Goal: Information Seeking & Learning: Learn about a topic

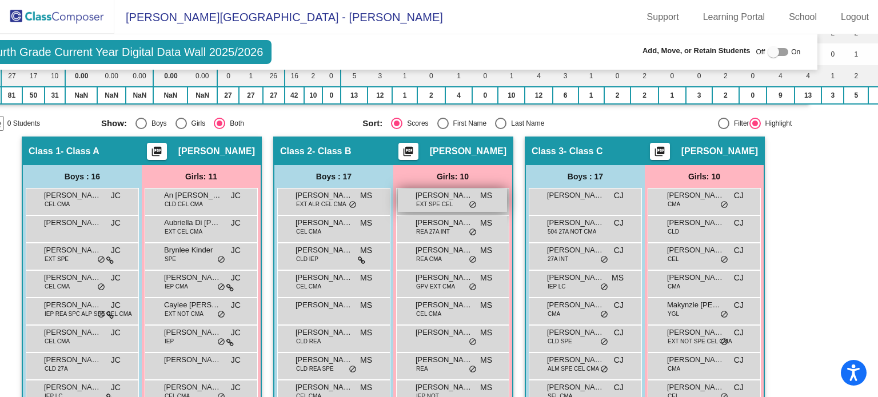
scroll to position [211, 51]
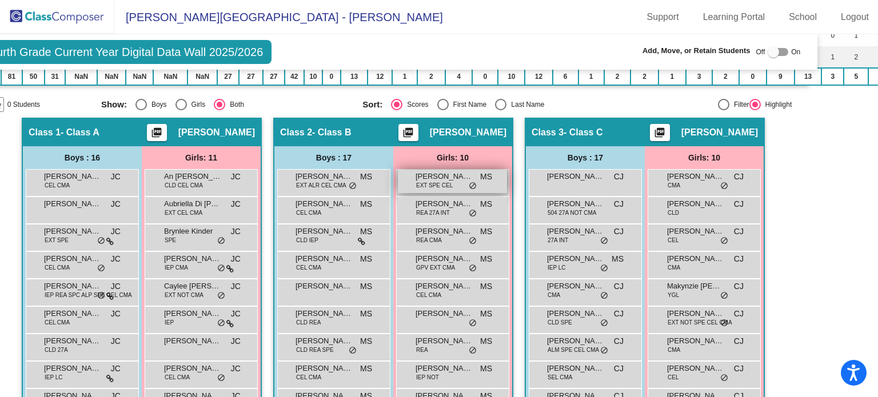
click at [442, 181] on span "EXT SPE CEL" at bounding box center [434, 185] width 37 height 9
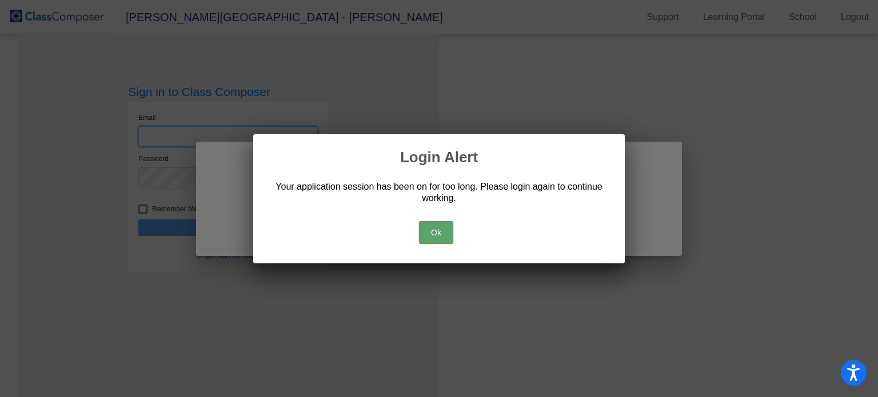
type input "[EMAIL_ADDRESS][DOMAIN_NAME]"
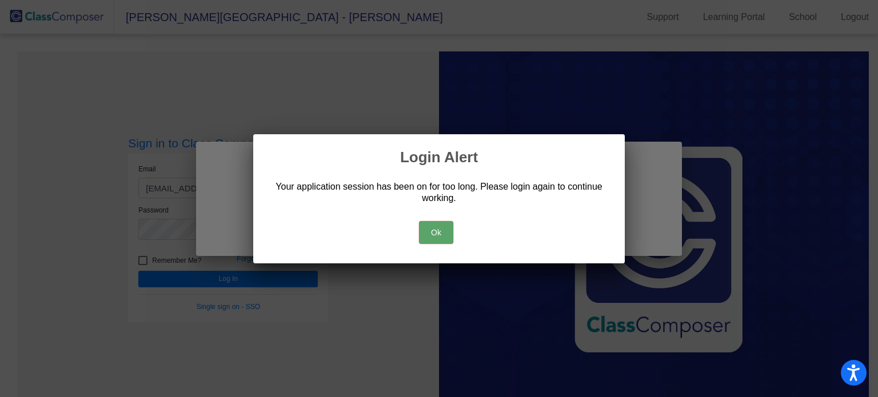
click at [436, 224] on button "Ok" at bounding box center [436, 232] width 34 height 23
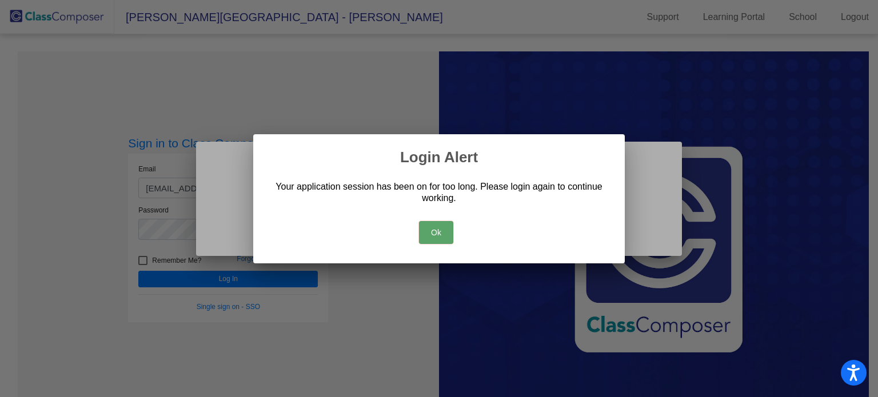
click at [437, 234] on button "Ok" at bounding box center [436, 232] width 34 height 23
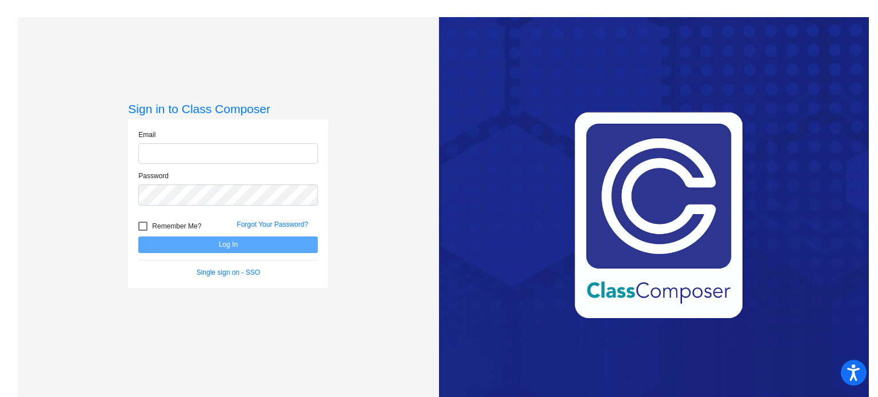
type input "[EMAIL_ADDRESS][DOMAIN_NAME]"
click at [214, 244] on button "Log In" at bounding box center [228, 245] width 180 height 17
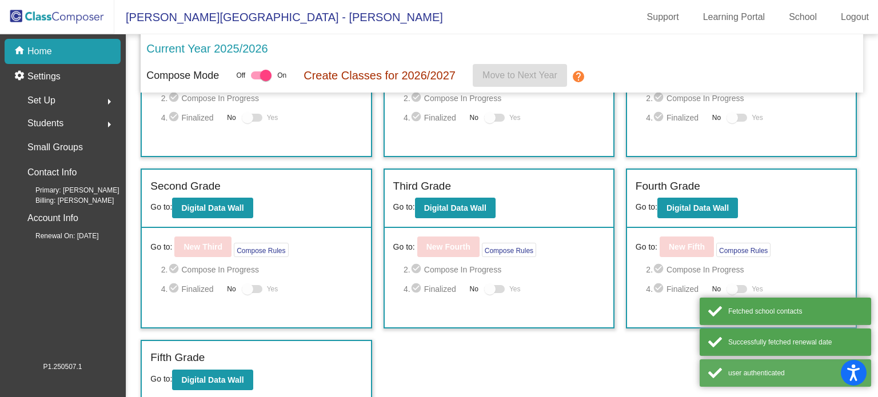
scroll to position [103, 0]
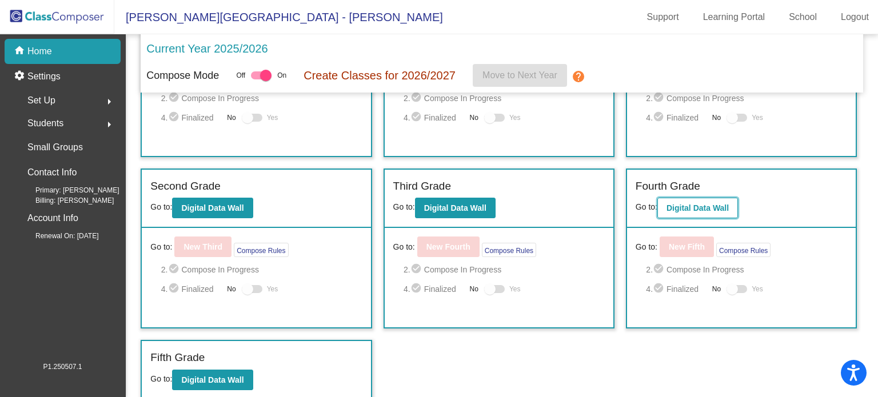
click at [709, 205] on b "Digital Data Wall" at bounding box center [698, 208] width 62 height 9
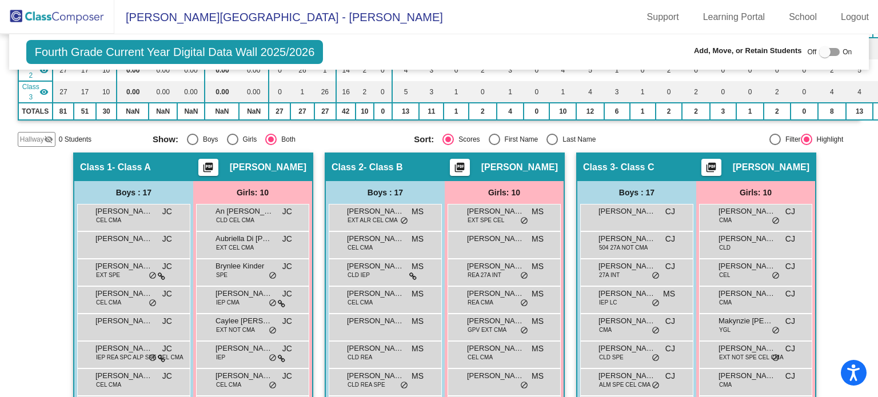
scroll to position [188, 0]
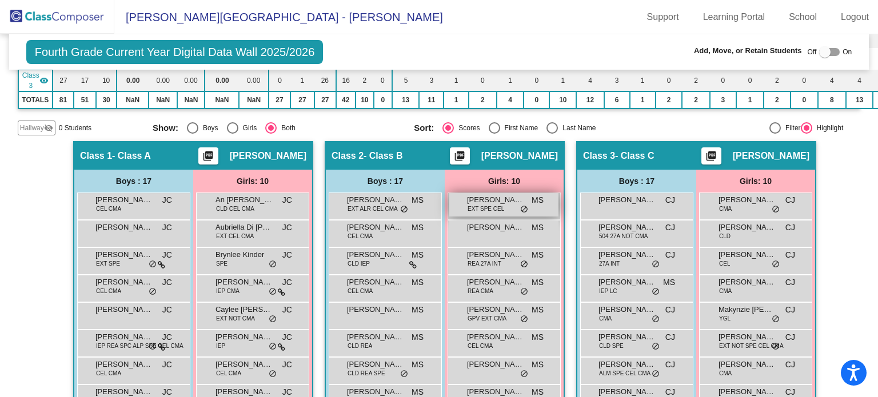
click at [503, 194] on span "[PERSON_NAME]" at bounding box center [495, 199] width 57 height 11
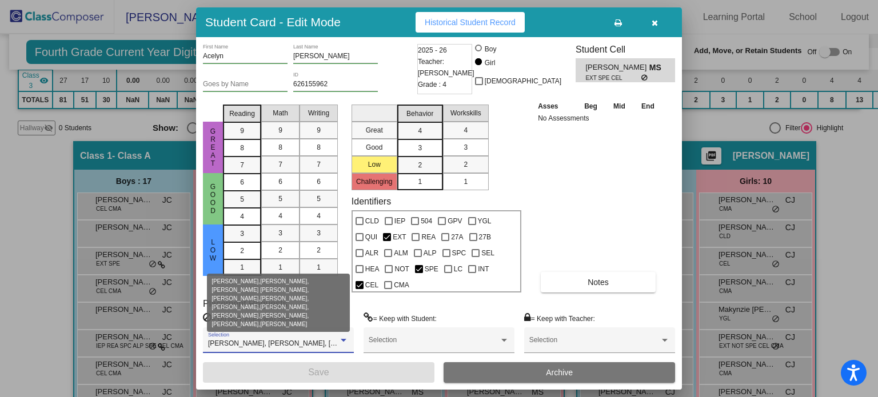
click at [343, 339] on div at bounding box center [344, 340] width 6 height 3
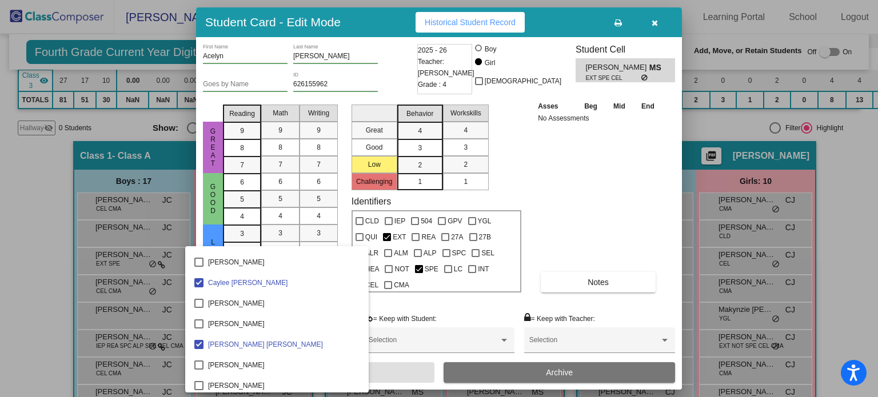
scroll to position [0, 0]
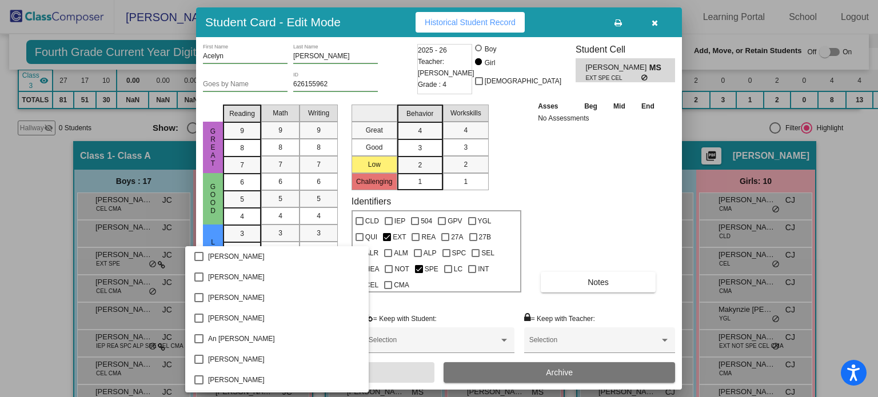
click at [577, 173] on div at bounding box center [439, 198] width 878 height 397
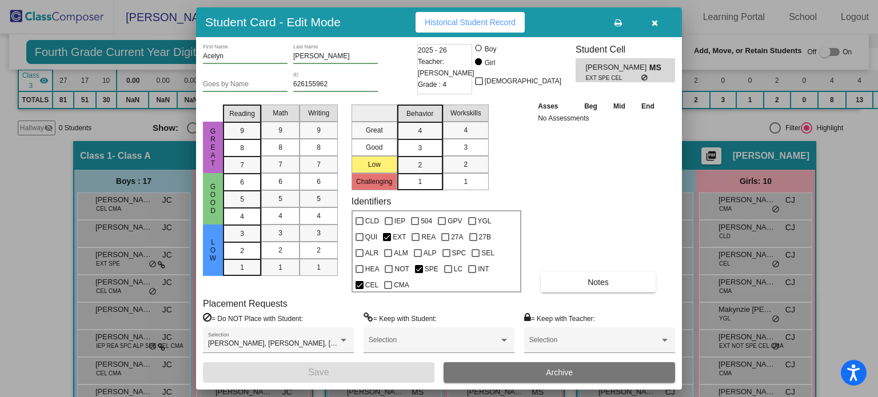
click at [654, 22] on icon "button" at bounding box center [655, 23] width 6 height 8
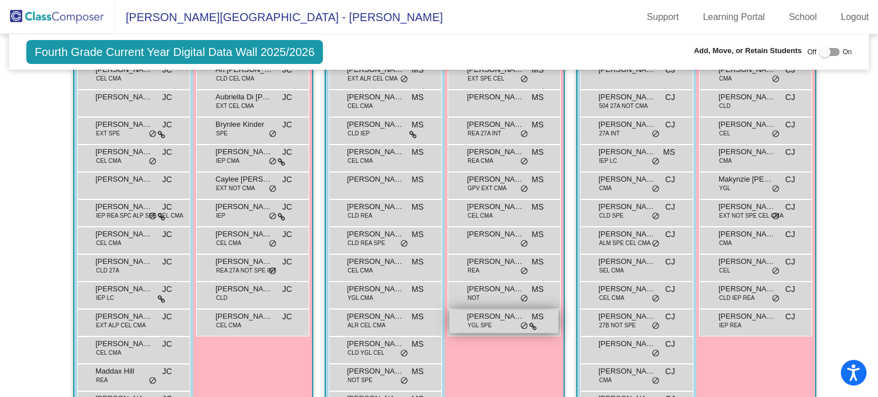
scroll to position [317, 0]
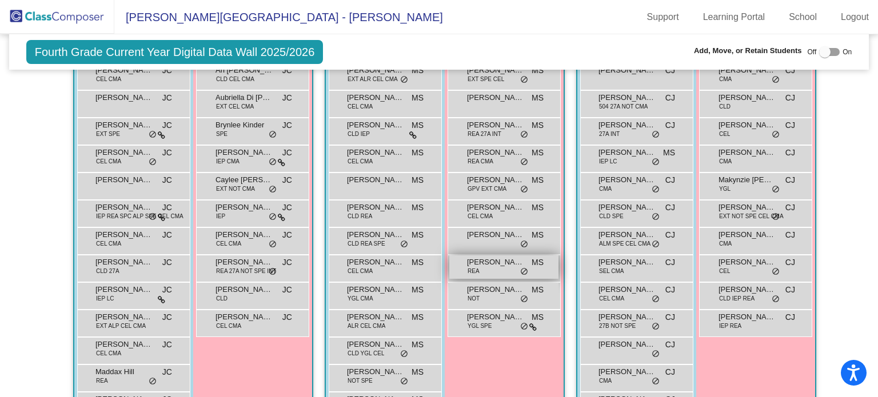
click at [487, 260] on span "[PERSON_NAME]" at bounding box center [495, 262] width 57 height 11
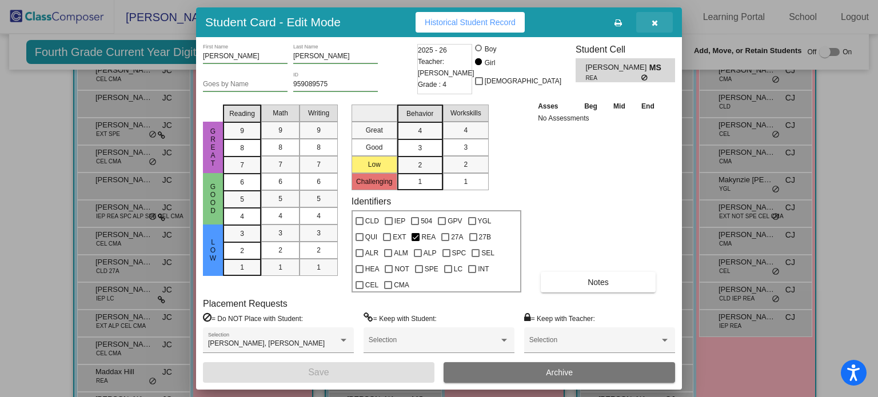
click at [652, 20] on icon "button" at bounding box center [655, 23] width 6 height 8
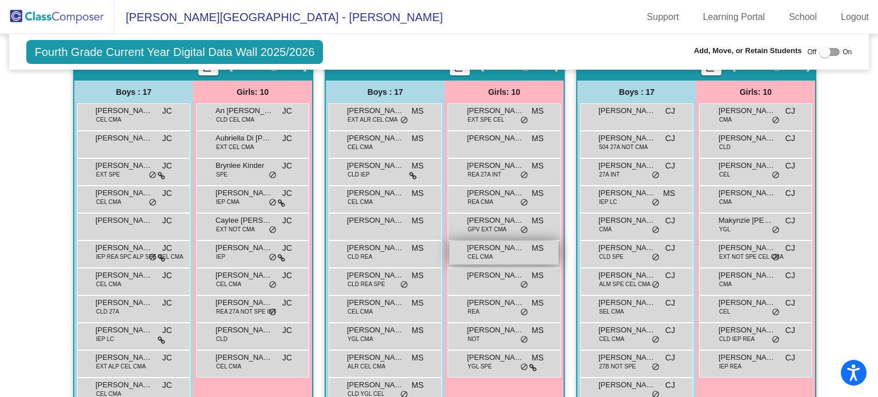
scroll to position [276, 0]
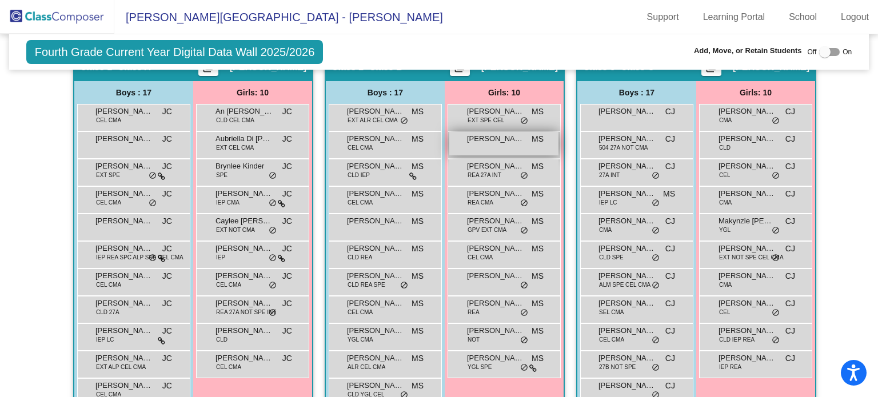
click at [492, 136] on span "[PERSON_NAME]" at bounding box center [495, 138] width 57 height 11
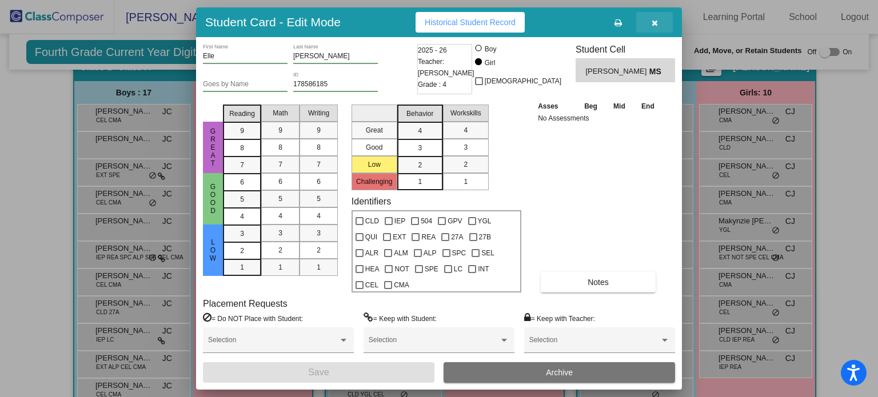
click at [658, 18] on button "button" at bounding box center [654, 22] width 37 height 21
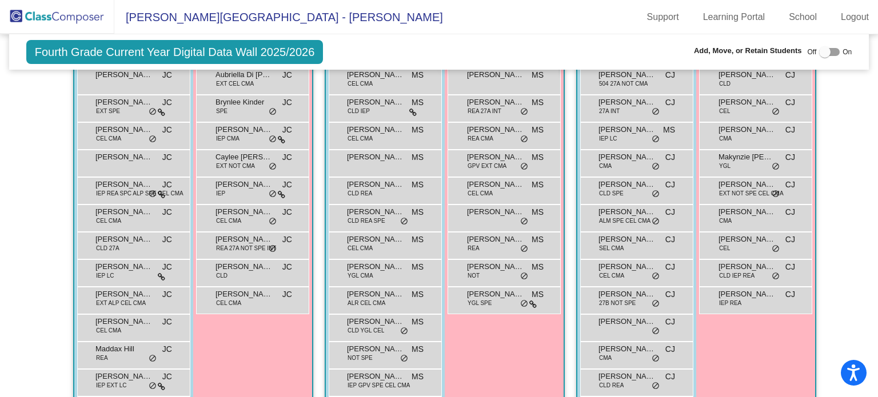
scroll to position [353, 0]
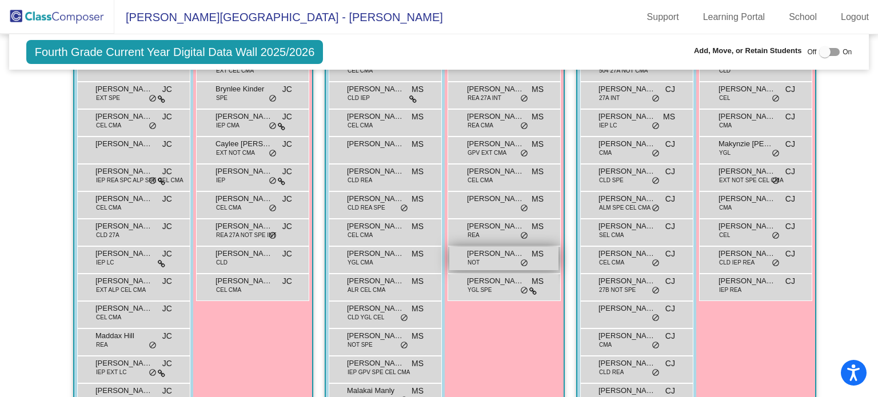
click at [488, 253] on span "[PERSON_NAME]" at bounding box center [495, 253] width 57 height 11
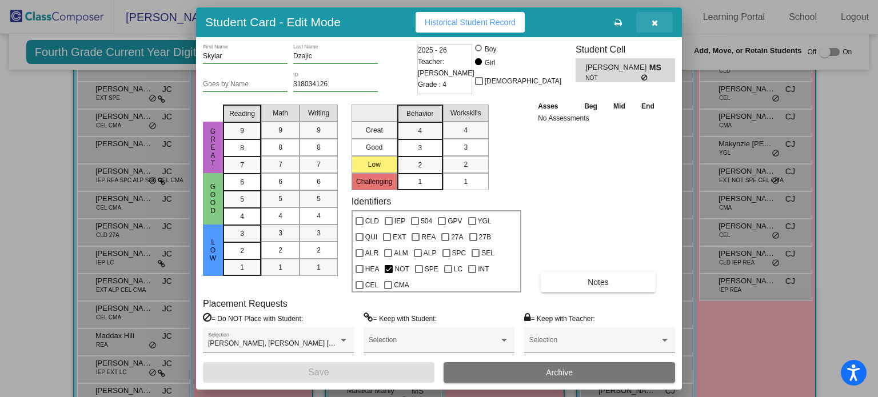
click at [655, 20] on icon "button" at bounding box center [655, 23] width 6 height 8
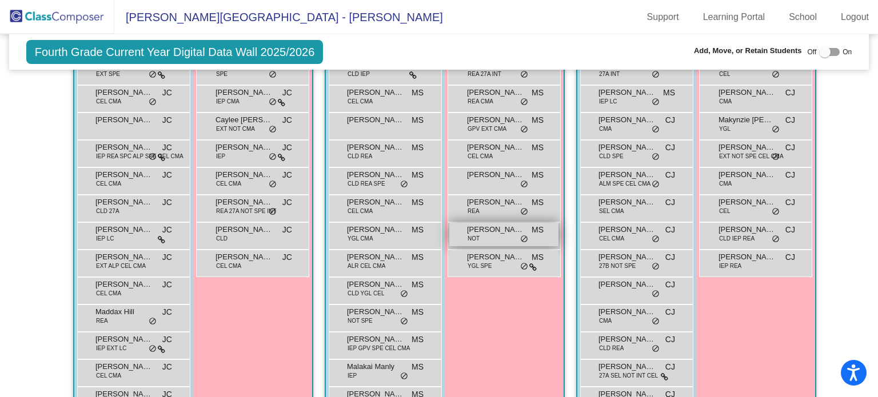
scroll to position [378, 0]
click at [478, 257] on span "[PERSON_NAME]" at bounding box center [495, 255] width 57 height 11
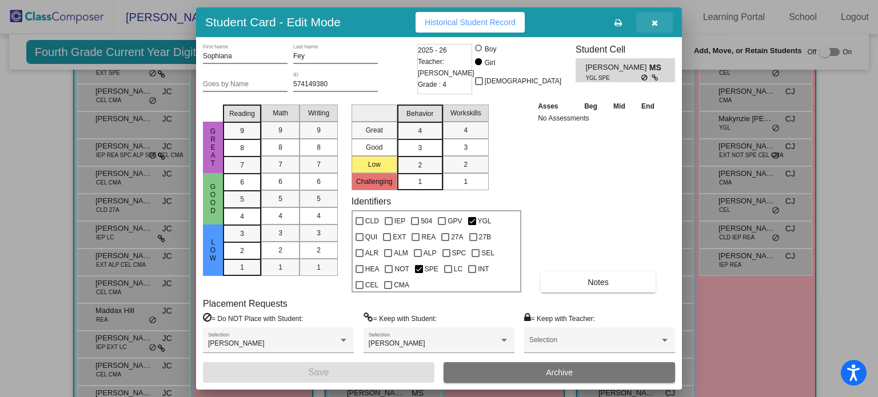
click at [652, 22] on icon "button" at bounding box center [655, 23] width 6 height 8
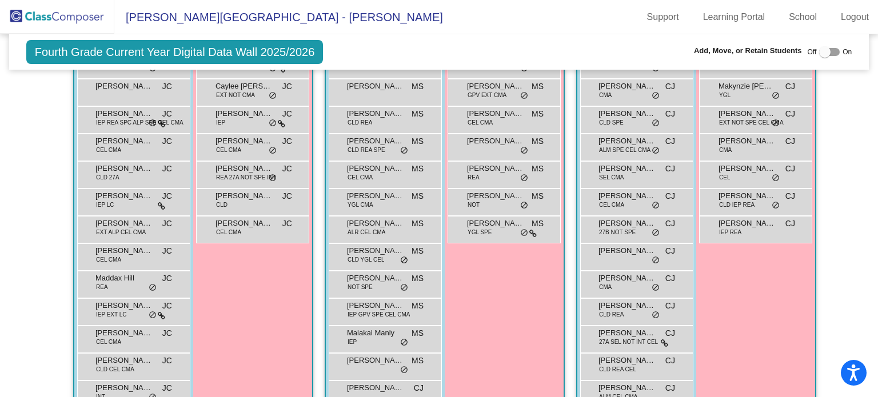
scroll to position [470, 0]
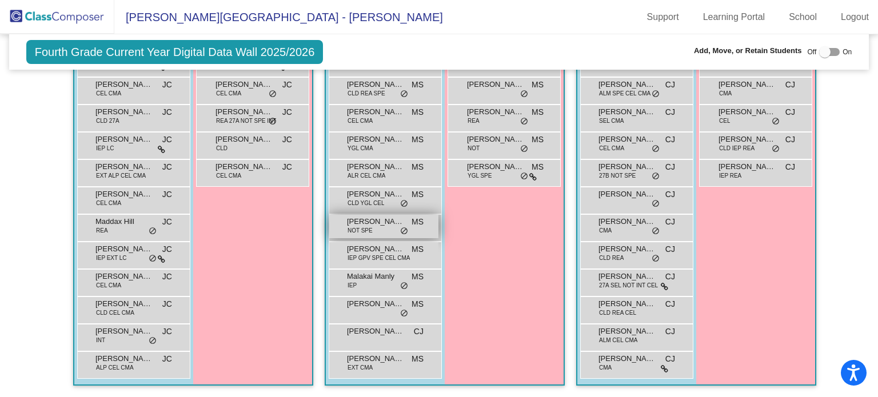
click at [369, 226] on span "NOT SPE" at bounding box center [360, 230] width 25 height 9
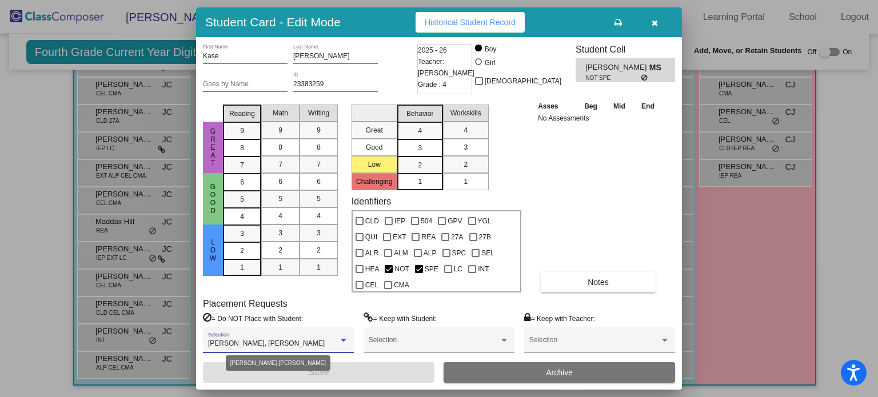
click at [339, 338] on div at bounding box center [343, 341] width 10 height 8
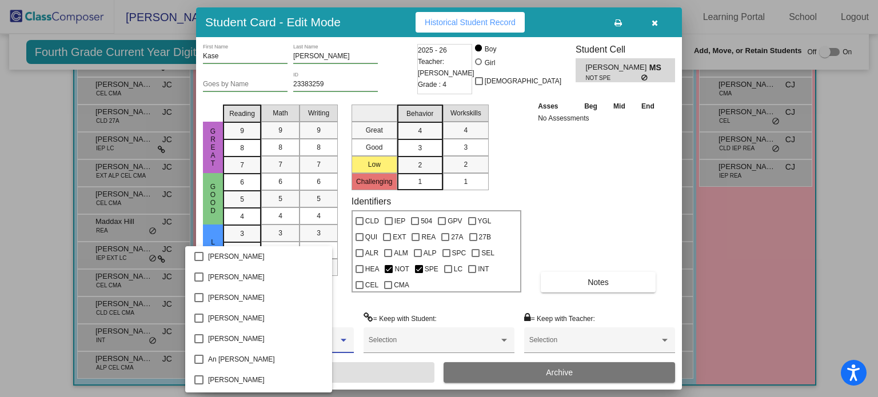
scroll to position [77, 0]
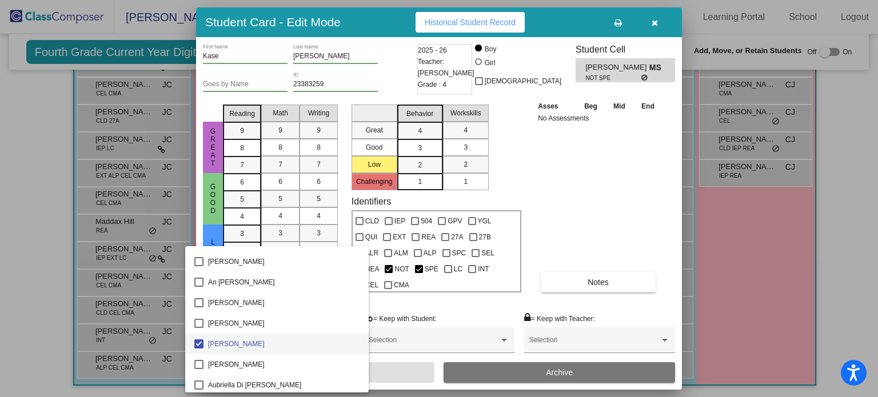
click at [655, 20] on div at bounding box center [439, 198] width 878 height 397
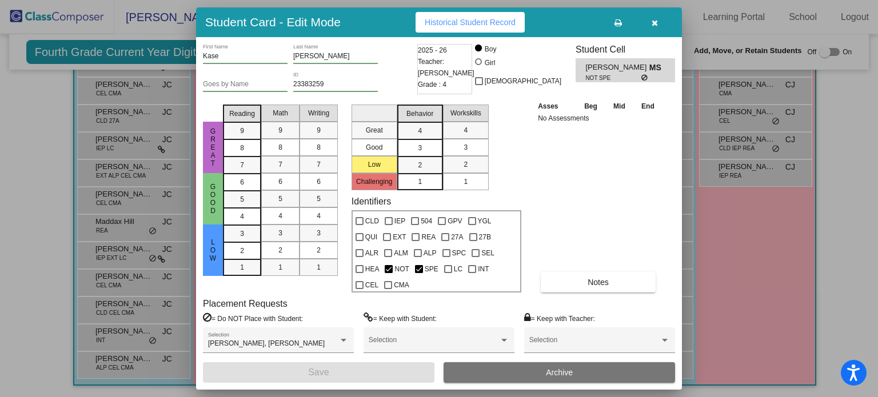
click at [655, 22] on icon "button" at bounding box center [655, 23] width 6 height 8
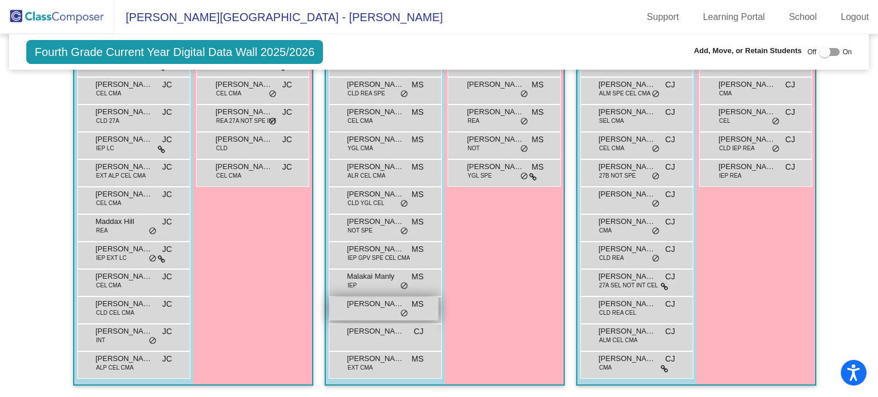
click at [378, 300] on span "[PERSON_NAME]" at bounding box center [375, 303] width 57 height 11
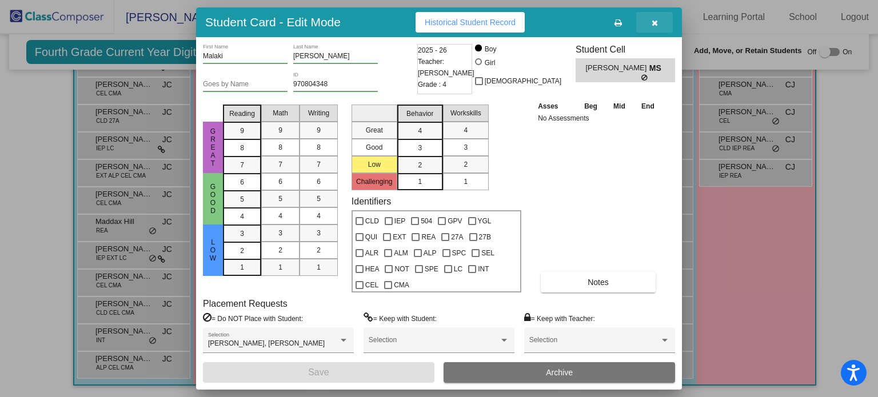
click at [653, 23] on icon "button" at bounding box center [655, 23] width 6 height 8
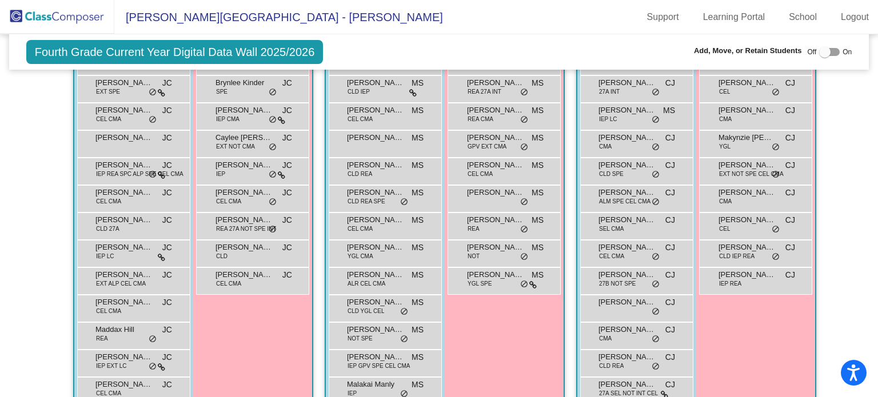
scroll to position [408, 0]
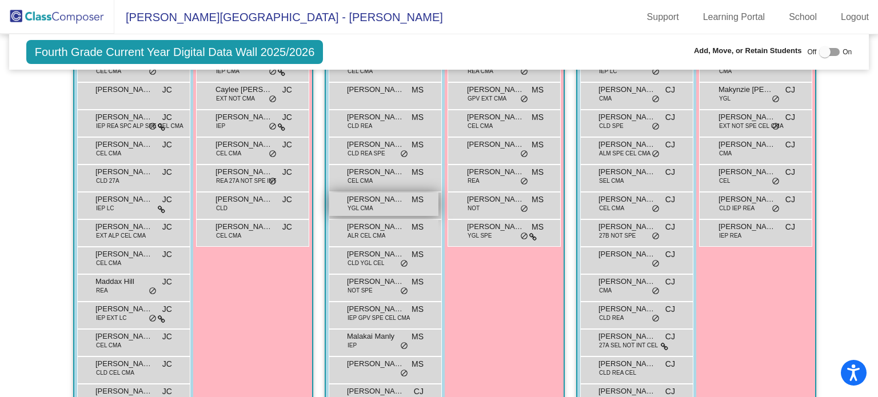
drag, startPoint x: 428, startPoint y: 269, endPoint x: 395, endPoint y: 205, distance: 71.6
click at [395, 205] on div "[PERSON_NAME] EXT ALR CEL CMA MS lock do_not_disturb_alt [PERSON_NAME] CEL CMA …" at bounding box center [385, 206] width 113 height 466
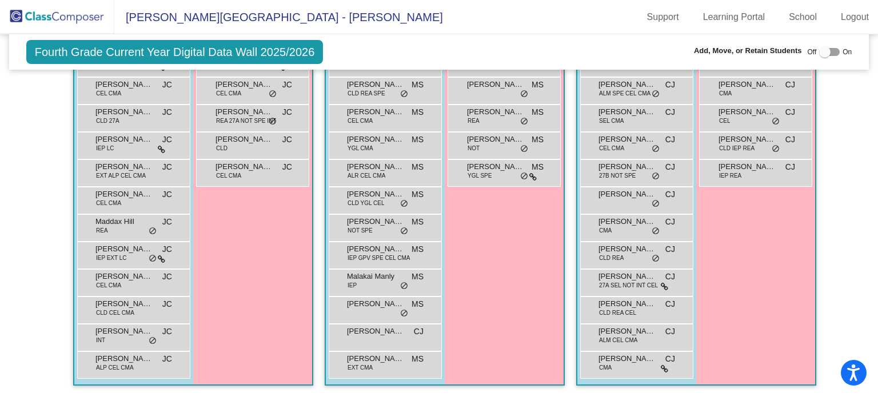
scroll to position [469, 0]
click at [0, 0] on div "Girls: 10 [PERSON_NAME] EXT SPE CEL MS lock do_not_disturb_alt [PERSON_NAME] MS…" at bounding box center [0, 0] width 0 height 0
click at [374, 216] on span "[PERSON_NAME]" at bounding box center [375, 221] width 57 height 11
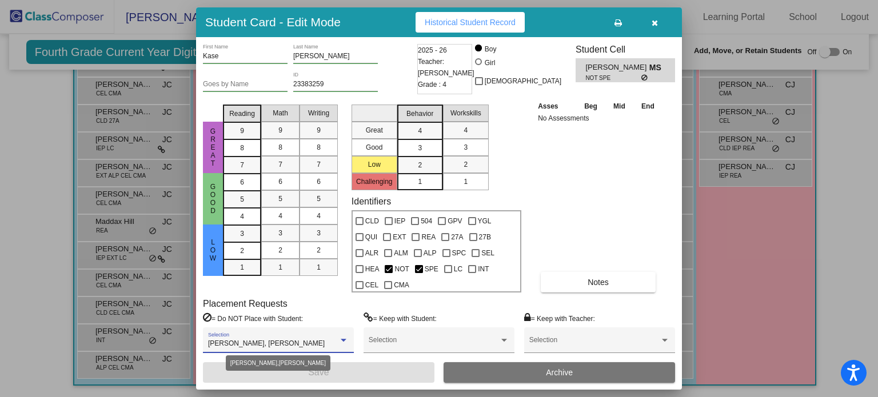
click at [343, 339] on div at bounding box center [344, 340] width 6 height 3
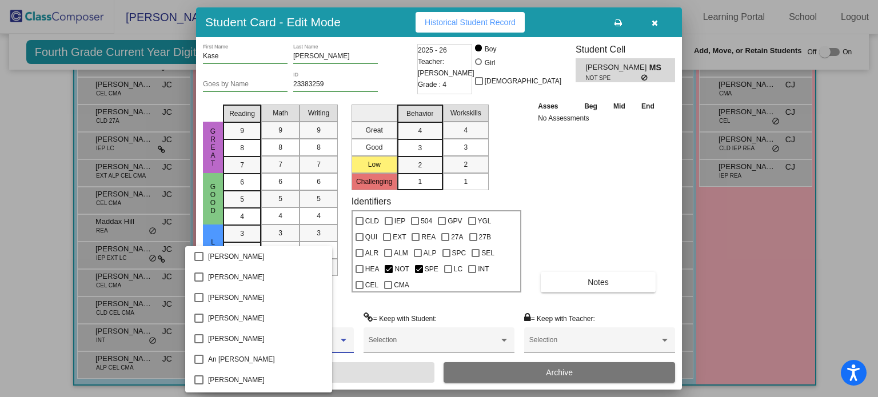
scroll to position [77, 0]
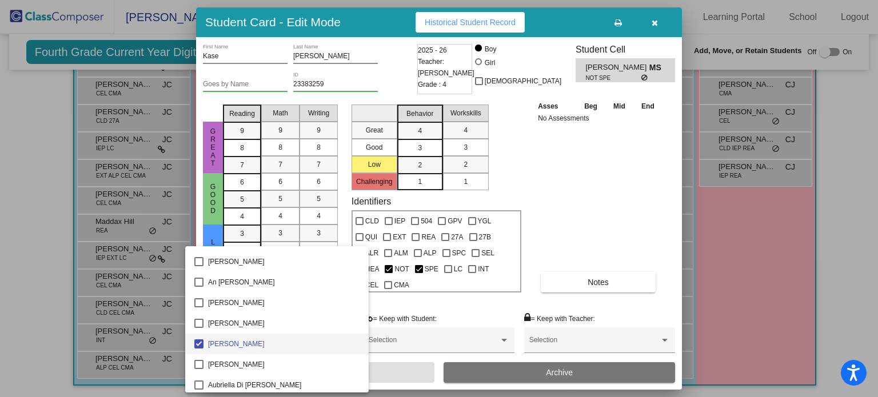
click at [343, 338] on span "[PERSON_NAME]" at bounding box center [283, 344] width 151 height 21
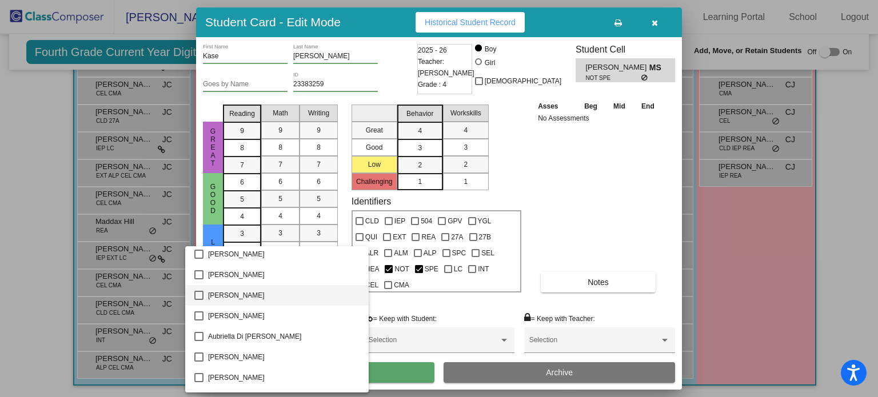
scroll to position [128, 0]
click at [199, 292] on mat-pseudo-checkbox at bounding box center [198, 293] width 9 height 9
click at [615, 183] on div at bounding box center [439, 198] width 878 height 397
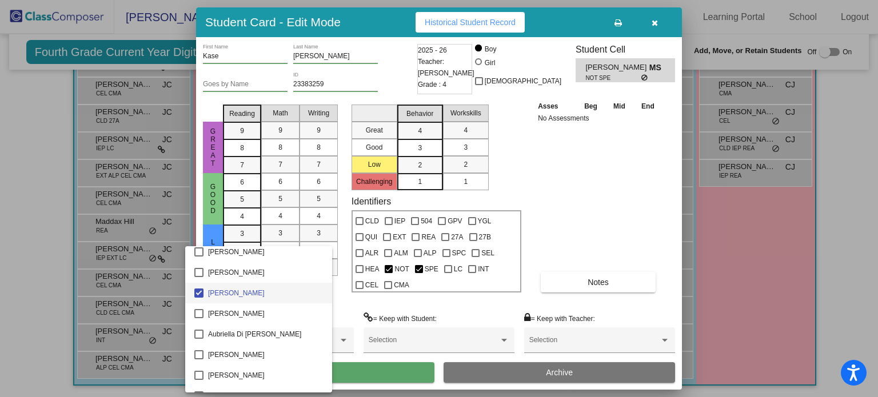
click at [615, 183] on div "Asses Beg Mid End No Assessments Notes" at bounding box center [598, 196] width 127 height 193
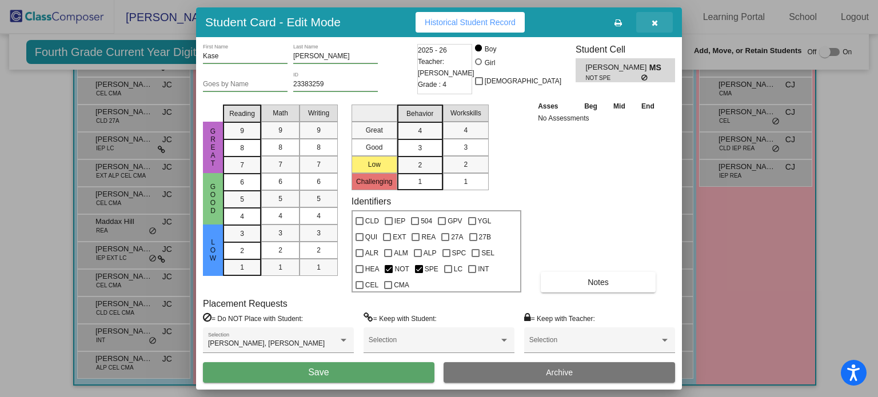
click at [655, 19] on icon "button" at bounding box center [655, 23] width 6 height 8
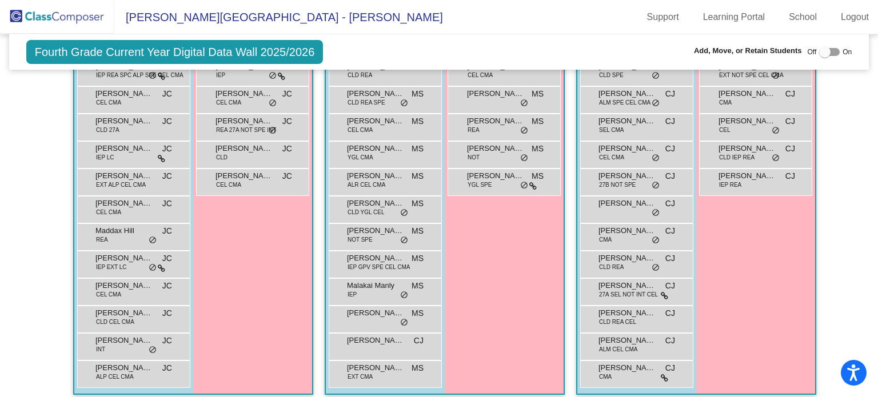
scroll to position [470, 0]
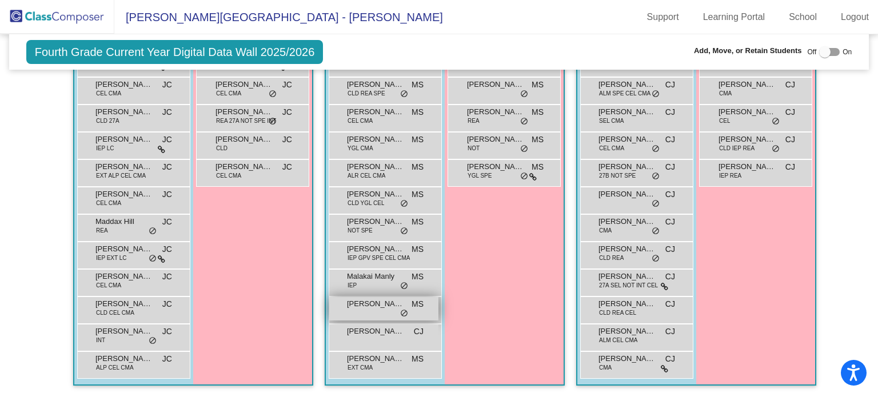
click at [373, 298] on span "[PERSON_NAME]" at bounding box center [375, 303] width 57 height 11
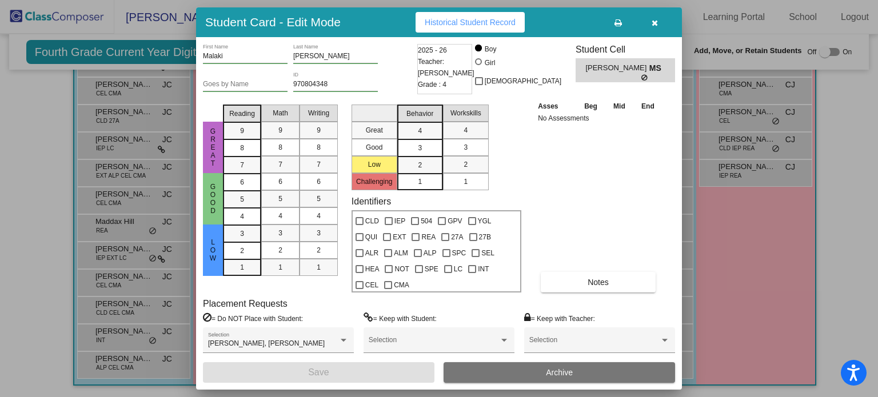
click at [653, 22] on icon "button" at bounding box center [655, 23] width 6 height 8
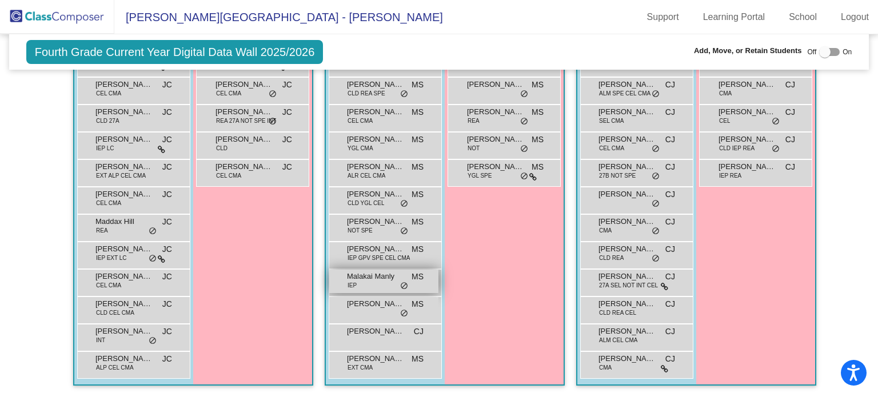
click at [362, 271] on span "Malakai Manly" at bounding box center [375, 276] width 57 height 11
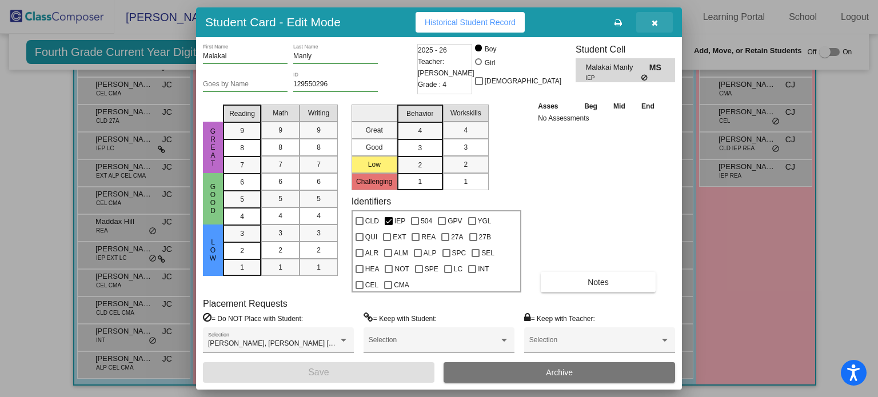
click at [655, 22] on icon "button" at bounding box center [655, 23] width 6 height 8
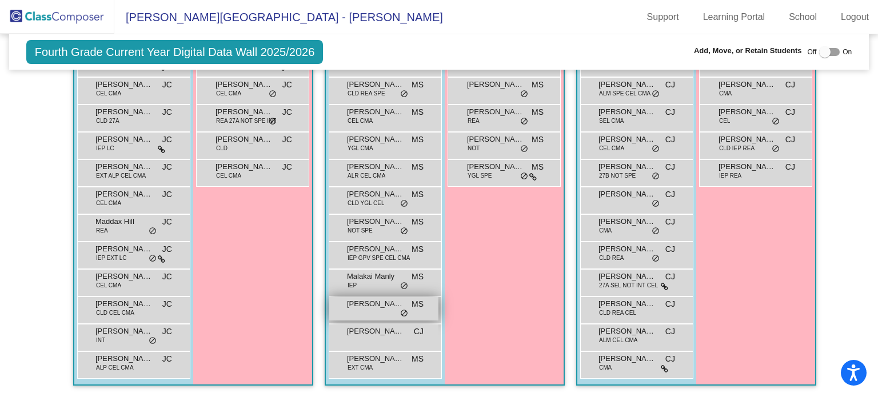
click at [378, 298] on span "[PERSON_NAME]" at bounding box center [375, 303] width 57 height 11
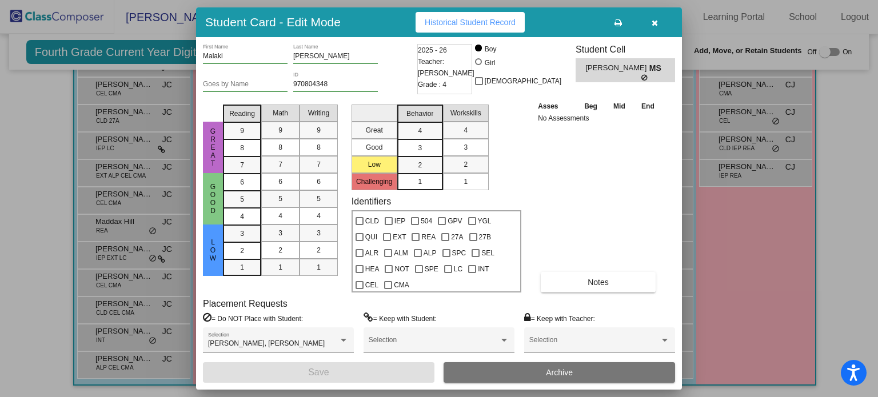
click at [653, 22] on icon "button" at bounding box center [655, 23] width 6 height 8
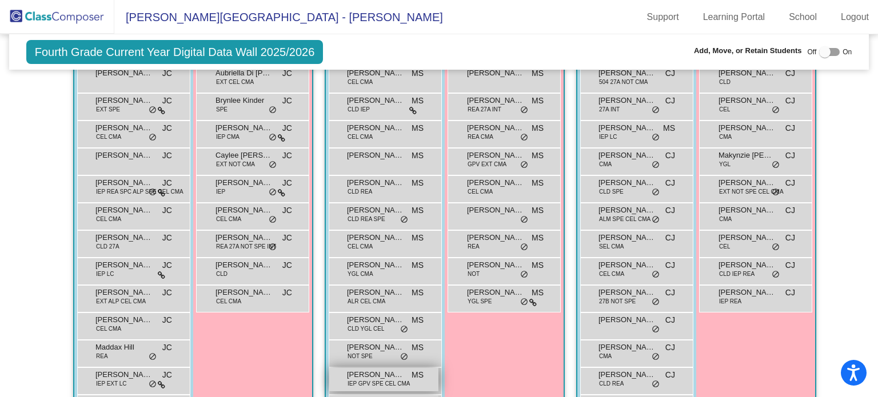
scroll to position [341, 0]
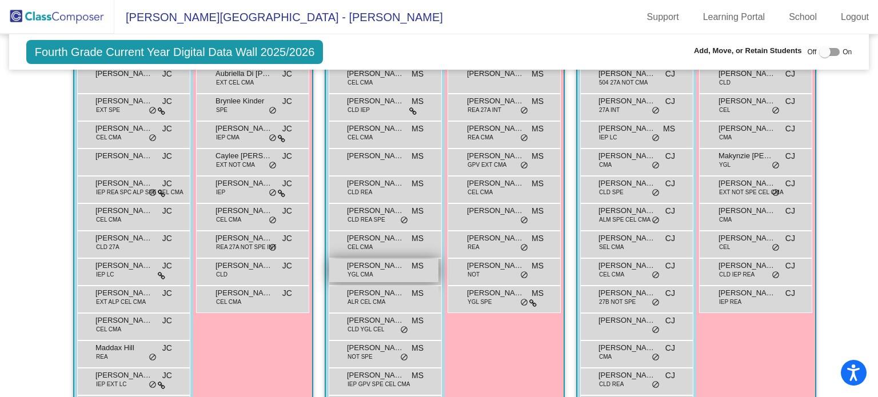
click at [368, 264] on span "[PERSON_NAME]" at bounding box center [375, 265] width 57 height 11
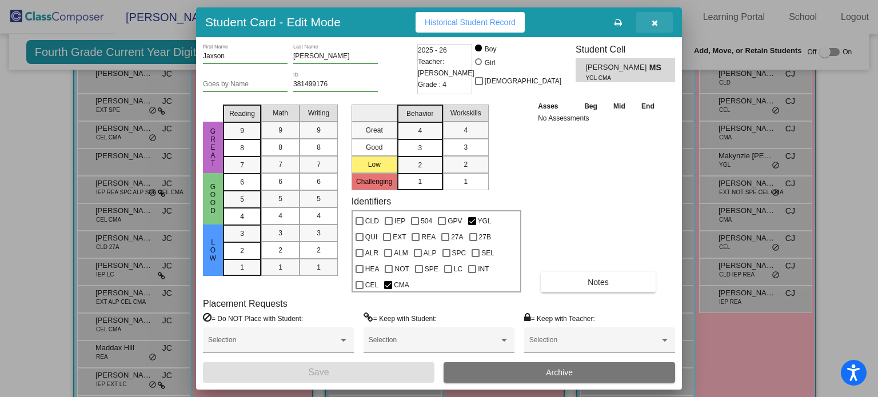
click at [655, 21] on icon "button" at bounding box center [655, 23] width 6 height 8
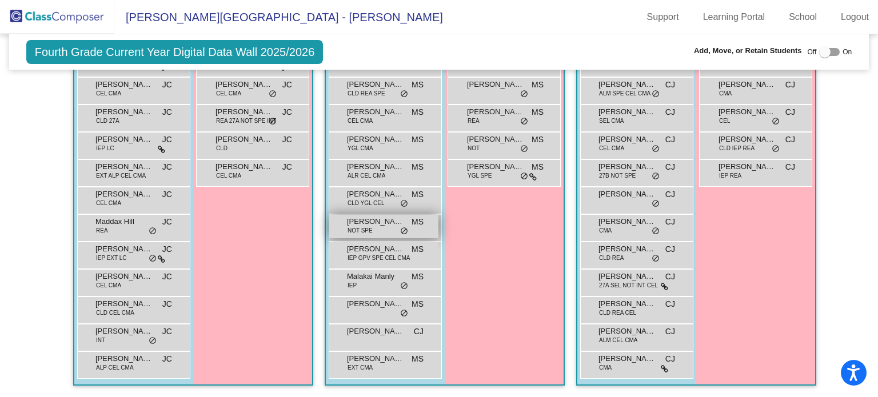
scroll to position [469, 0]
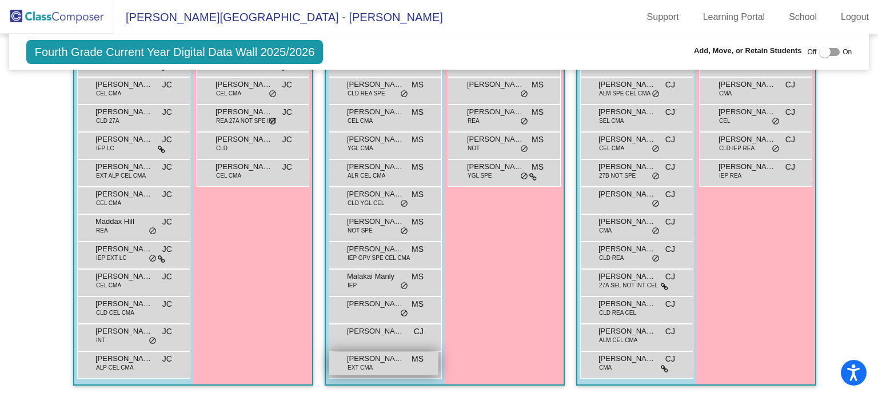
click at [370, 353] on span "[PERSON_NAME]" at bounding box center [375, 358] width 57 height 11
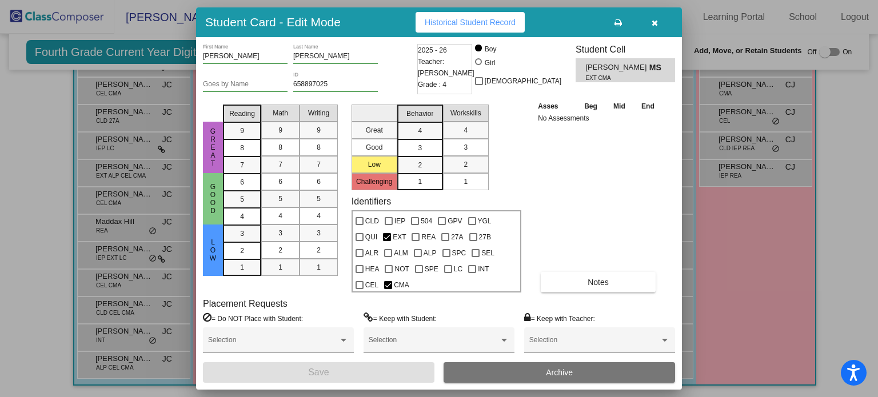
click at [652, 22] on icon "button" at bounding box center [655, 23] width 6 height 8
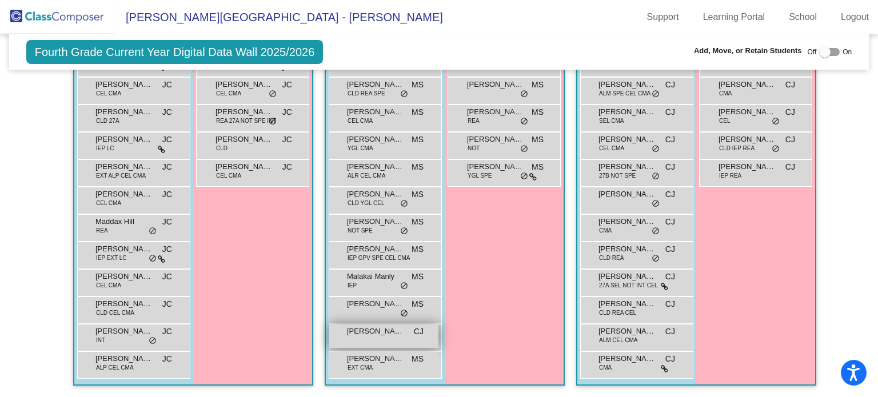
click at [382, 328] on span "[PERSON_NAME]" at bounding box center [375, 331] width 57 height 11
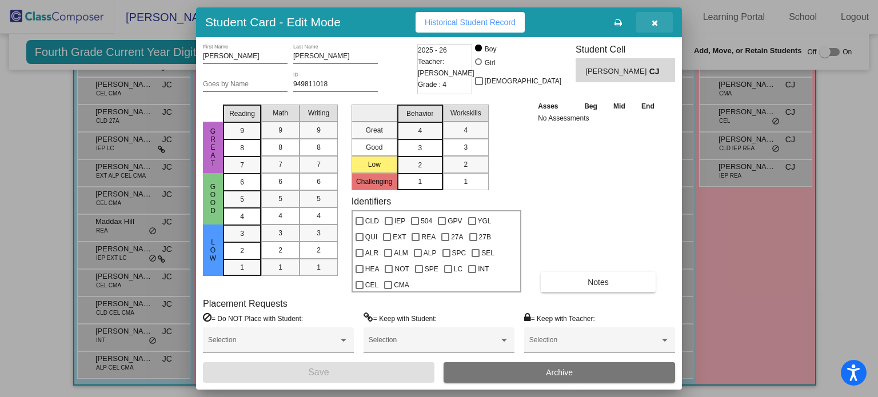
click at [655, 22] on icon "button" at bounding box center [655, 23] width 6 height 8
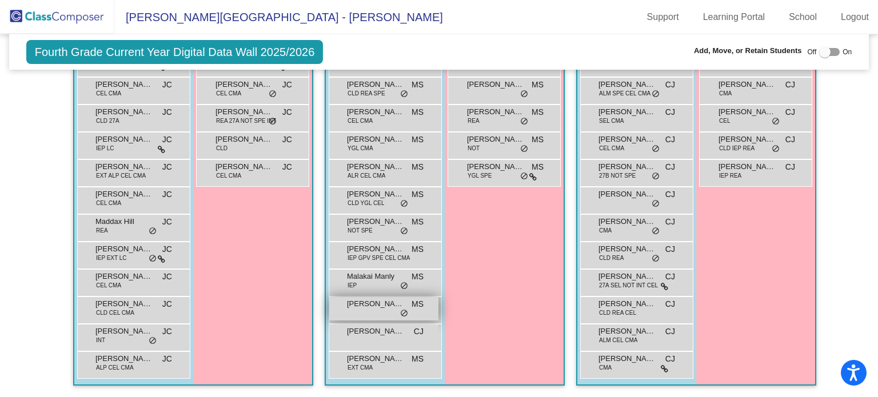
click at [373, 298] on span "[PERSON_NAME]" at bounding box center [375, 303] width 57 height 11
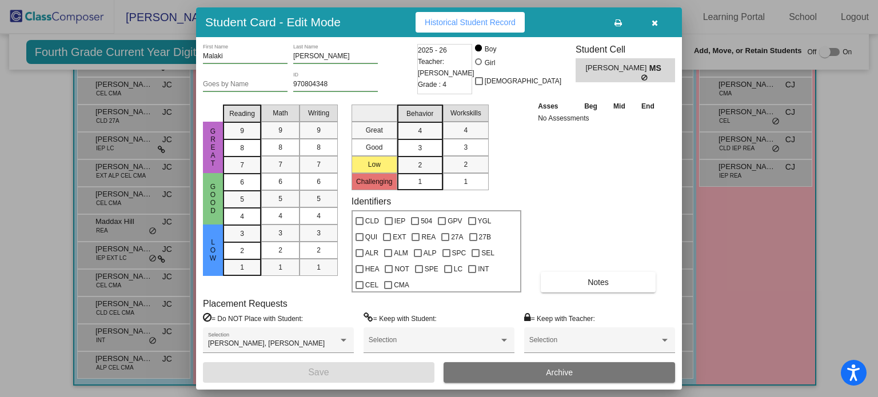
click at [654, 25] on icon "button" at bounding box center [655, 23] width 6 height 8
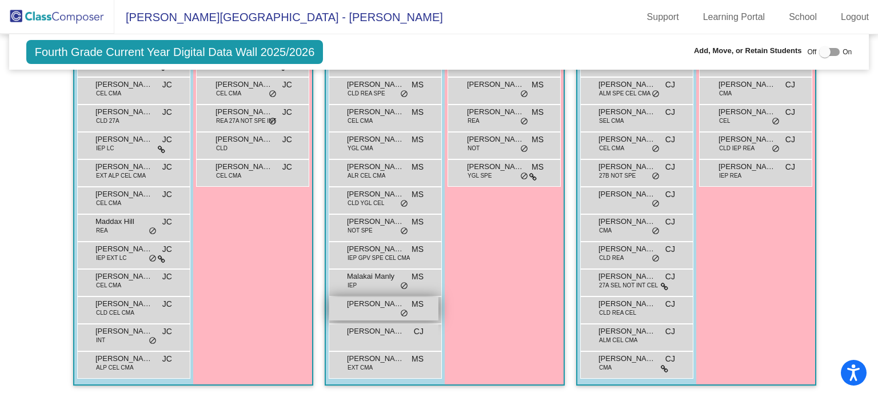
click at [364, 301] on span "[PERSON_NAME]" at bounding box center [375, 303] width 57 height 11
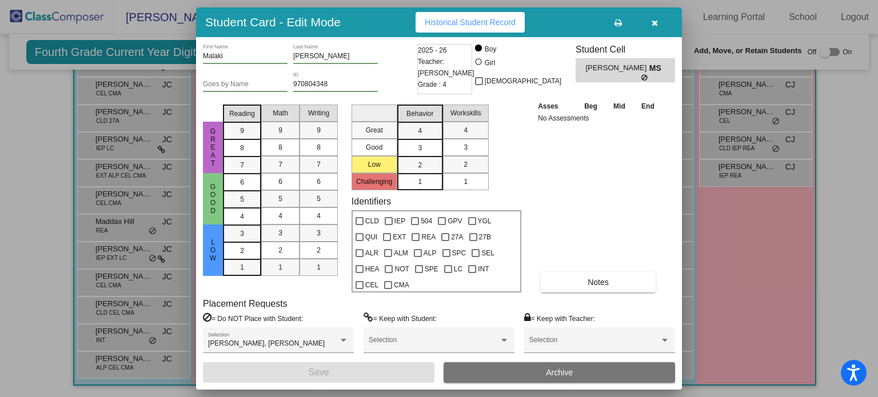
click at [654, 21] on icon "button" at bounding box center [655, 23] width 6 height 8
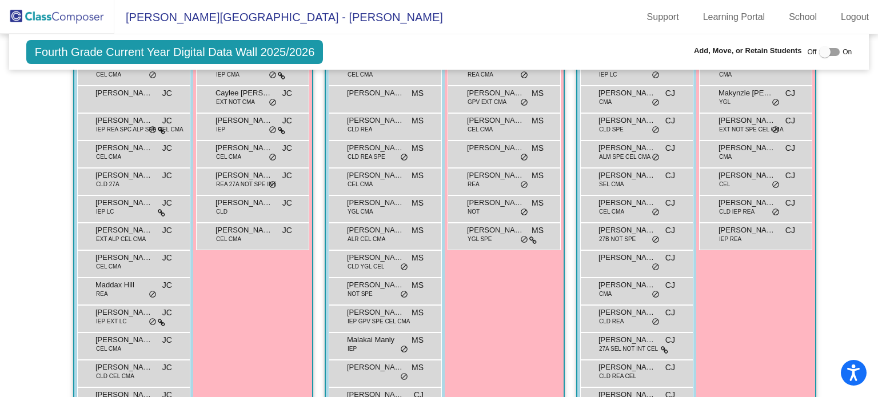
scroll to position [402, 0]
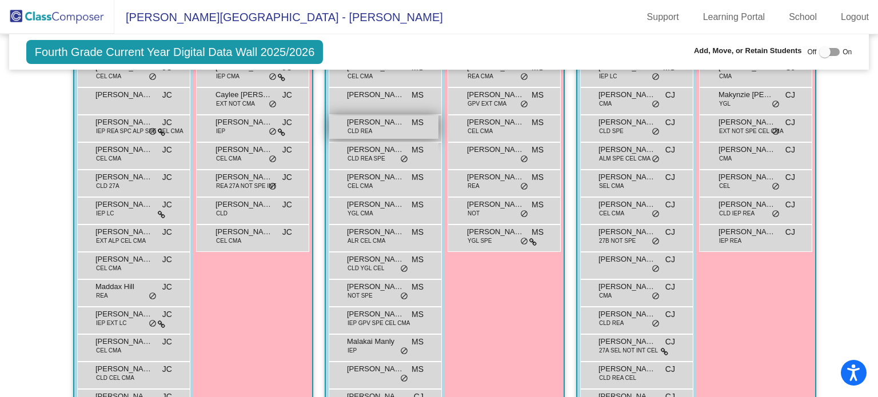
click at [373, 120] on span "[PERSON_NAME]" at bounding box center [375, 122] width 57 height 11
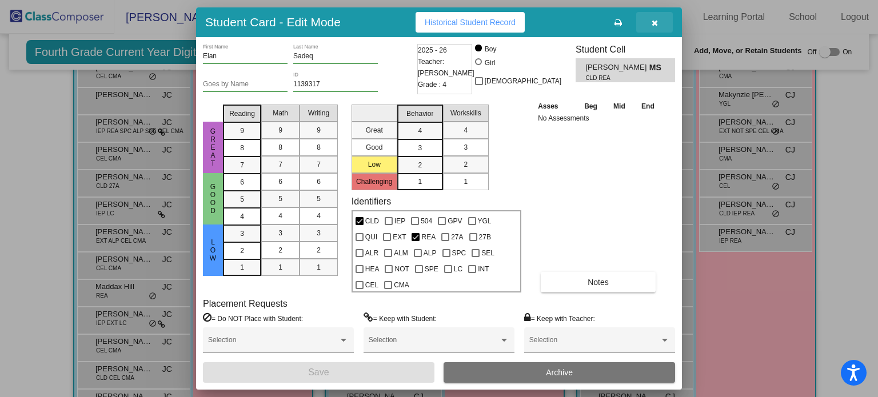
click at [656, 22] on icon "button" at bounding box center [655, 23] width 6 height 8
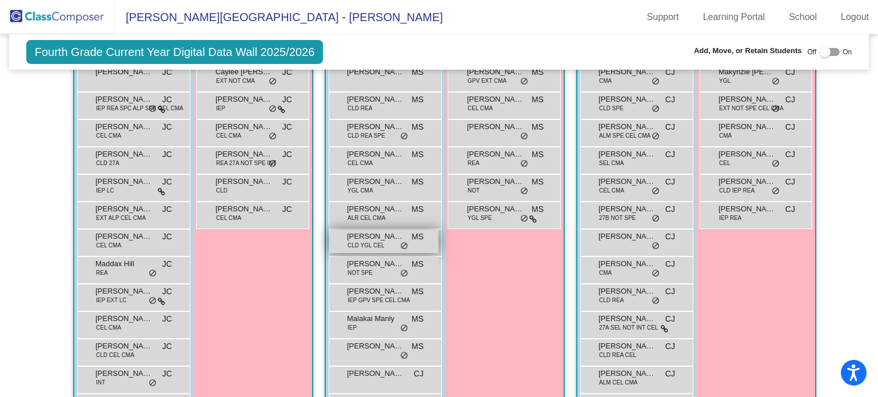
scroll to position [426, 0]
click at [375, 262] on span "[PERSON_NAME]" at bounding box center [375, 263] width 57 height 11
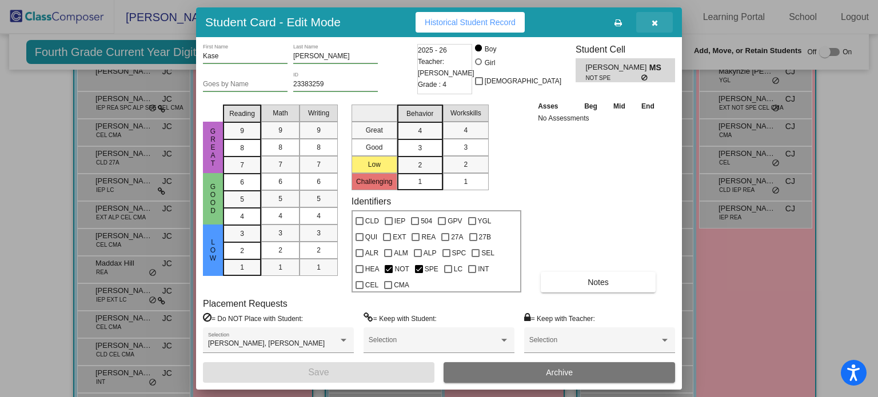
click at [652, 22] on icon "button" at bounding box center [655, 23] width 6 height 8
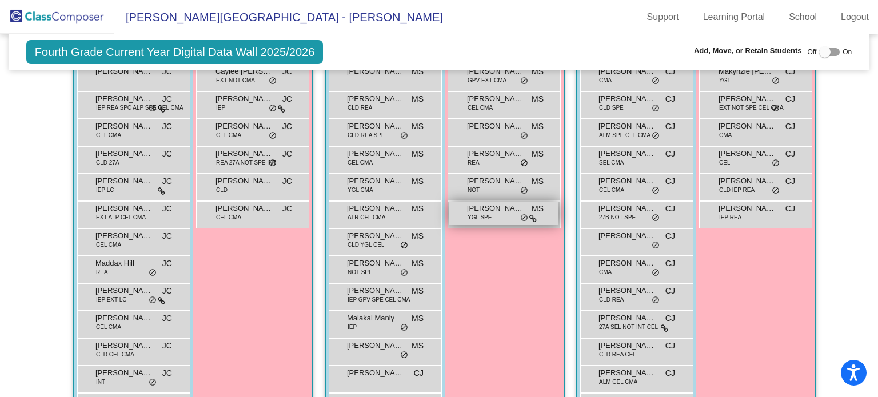
click at [473, 213] on span "YGL SPE" at bounding box center [480, 217] width 24 height 9
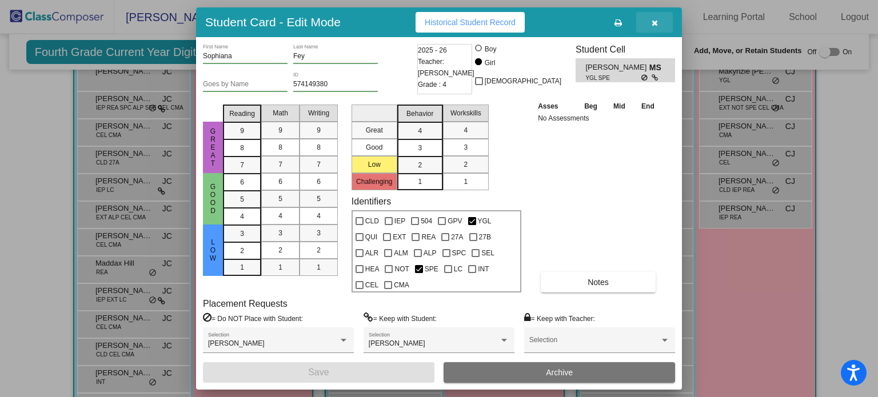
click at [654, 20] on icon "button" at bounding box center [655, 23] width 6 height 8
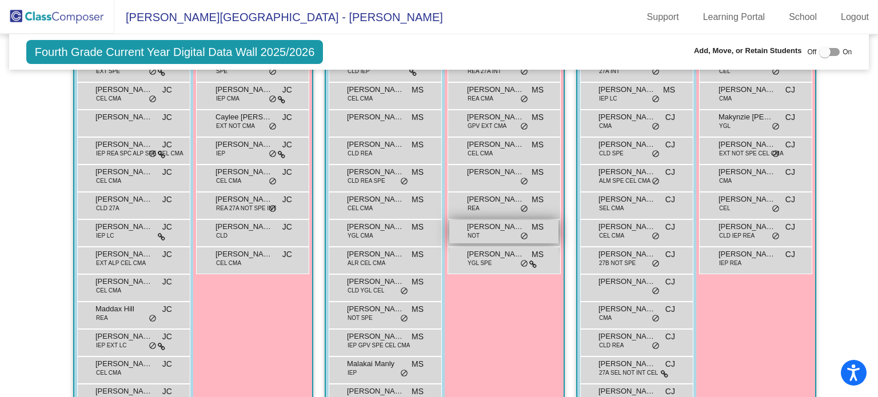
scroll to position [380, 0]
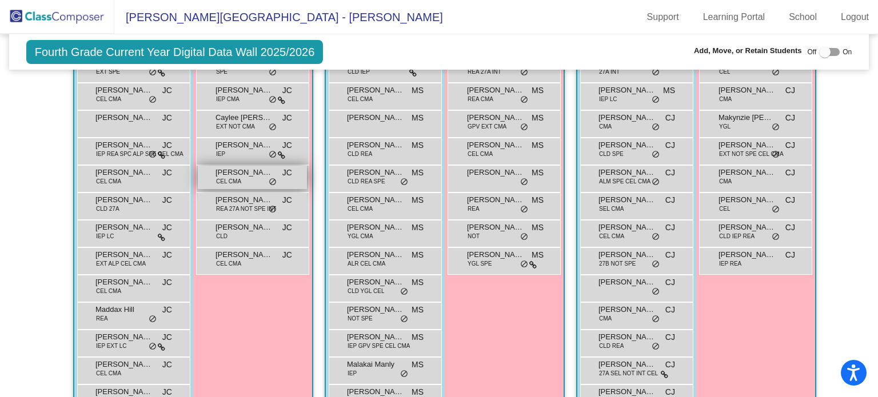
click at [228, 168] on span "[PERSON_NAME]" at bounding box center [244, 172] width 57 height 11
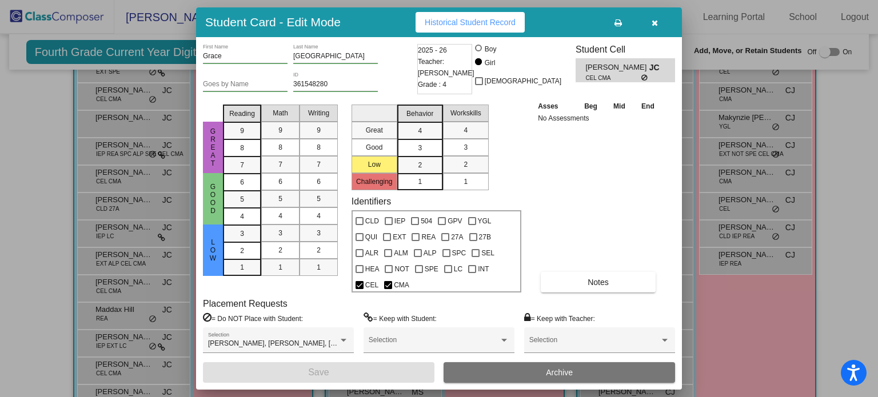
click at [659, 17] on button "button" at bounding box center [654, 22] width 37 height 21
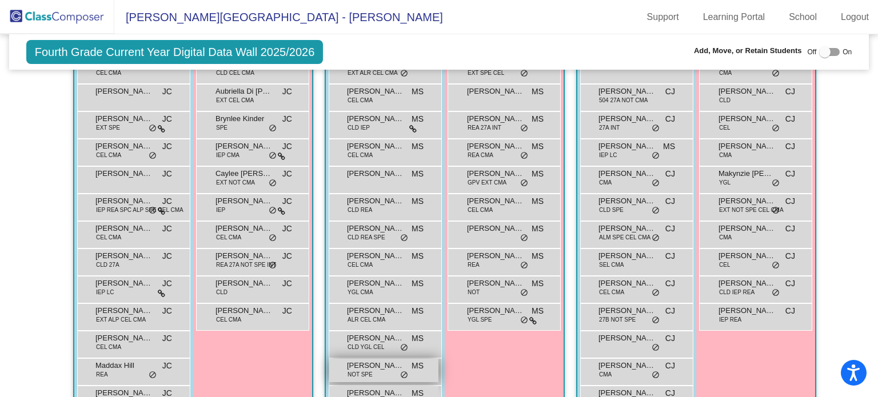
scroll to position [315, 0]
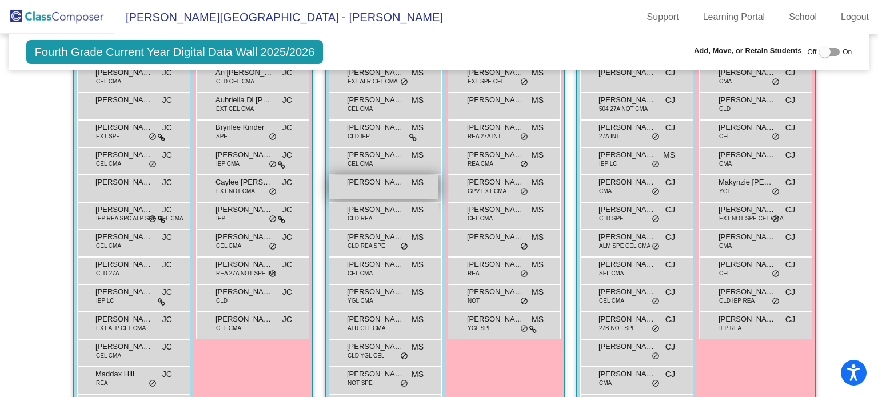
click at [371, 177] on span "[PERSON_NAME]" at bounding box center [375, 182] width 57 height 11
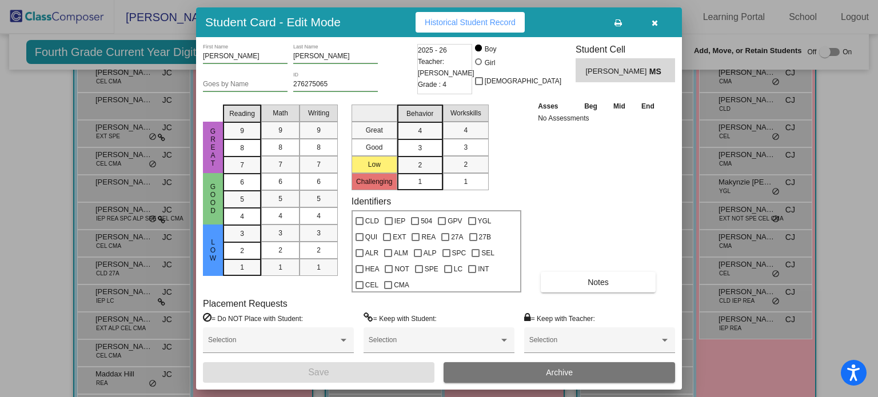
click at [654, 22] on icon "button" at bounding box center [655, 23] width 6 height 8
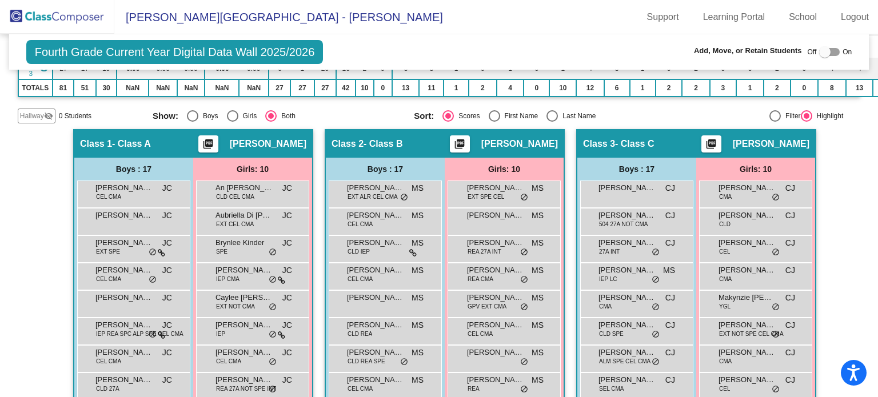
scroll to position [200, 0]
click at [194, 111] on div "Select an option" at bounding box center [192, 115] width 11 height 11
click at [193, 121] on input "Boys" at bounding box center [192, 121] width 1 height 1
radio input "true"
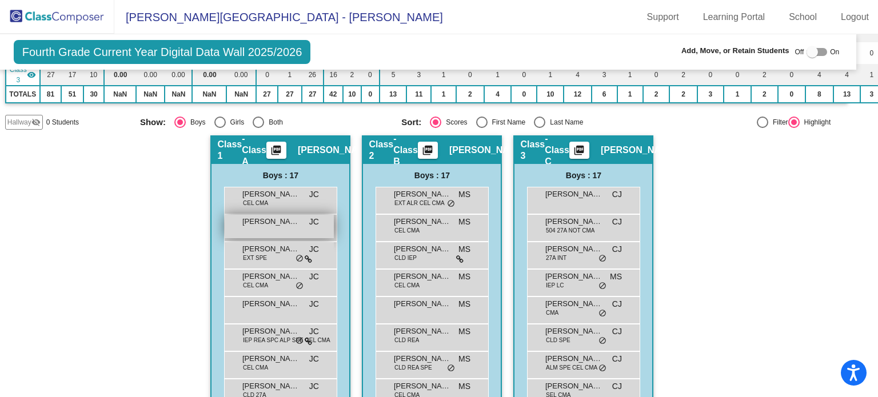
scroll to position [175, 13]
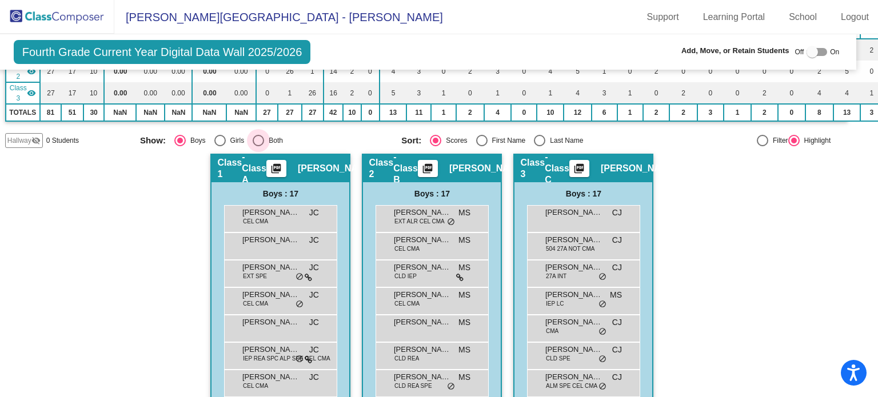
click at [260, 142] on div "Select an option" at bounding box center [258, 140] width 11 height 11
click at [258, 146] on input "Both" at bounding box center [258, 146] width 1 height 1
radio input "true"
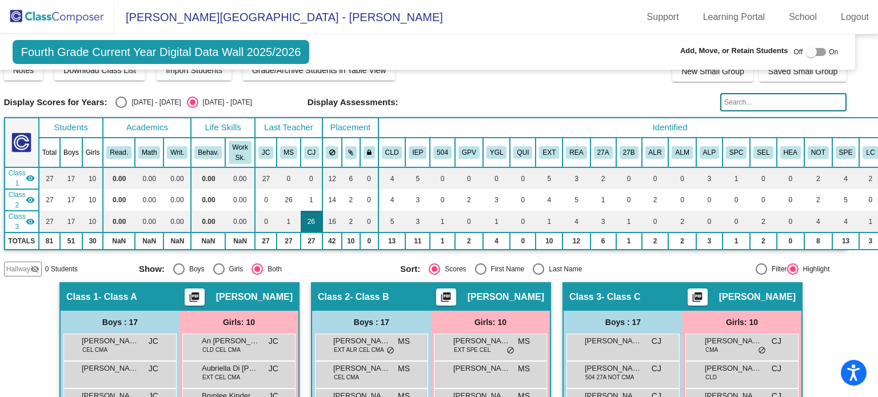
scroll to position [0, 14]
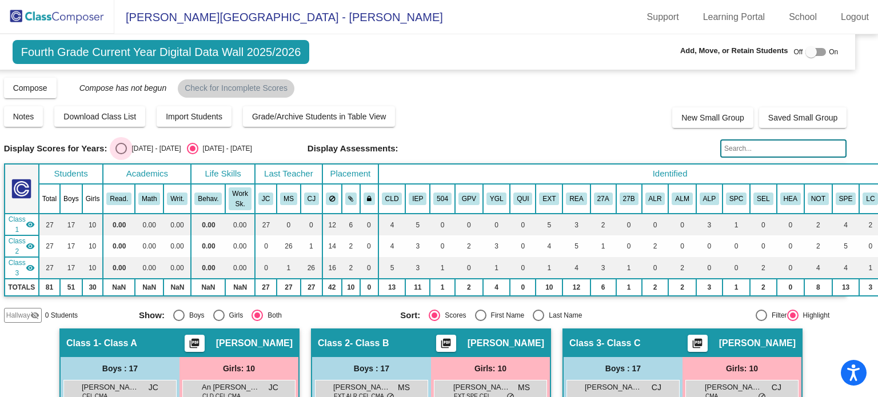
click at [126, 148] on div "Select an option" at bounding box center [120, 148] width 11 height 11
click at [121, 154] on input "[DATE] - [DATE]" at bounding box center [121, 154] width 1 height 1
radio input "true"
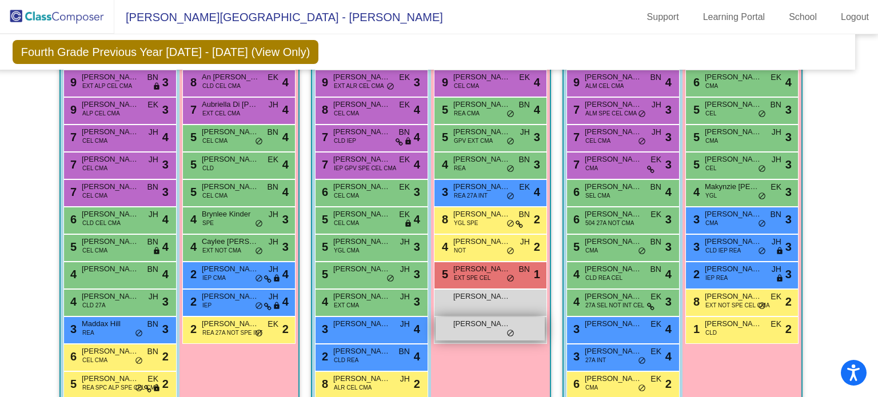
scroll to position [287, 14]
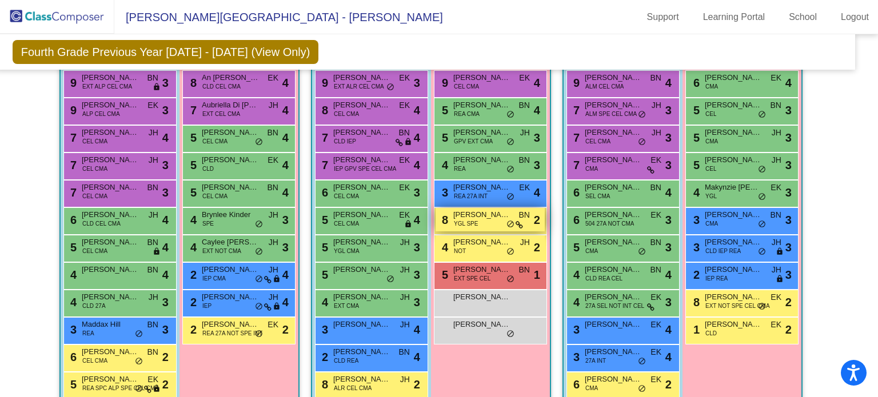
click at [472, 210] on span "[PERSON_NAME]" at bounding box center [481, 214] width 57 height 11
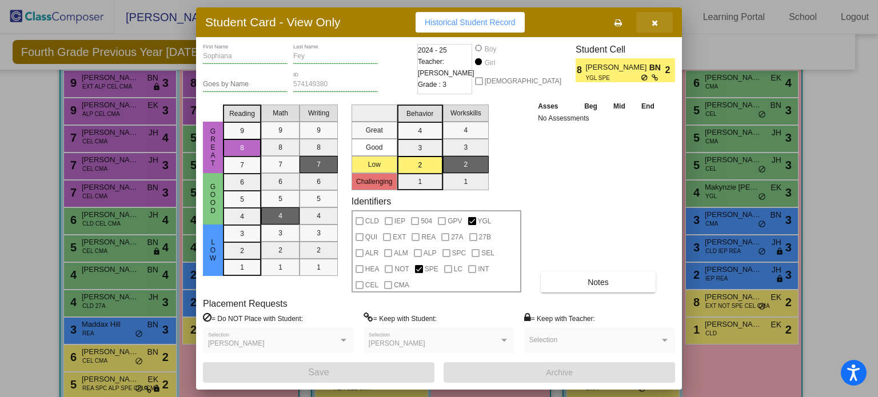
click at [652, 23] on icon "button" at bounding box center [655, 23] width 6 height 8
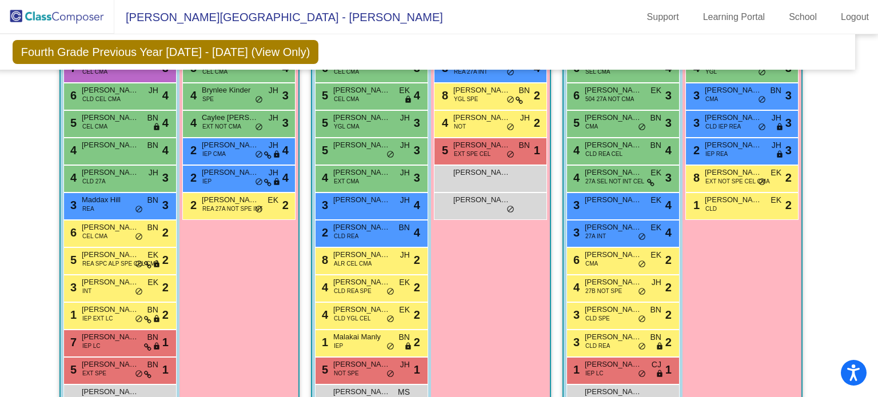
scroll to position [412, 14]
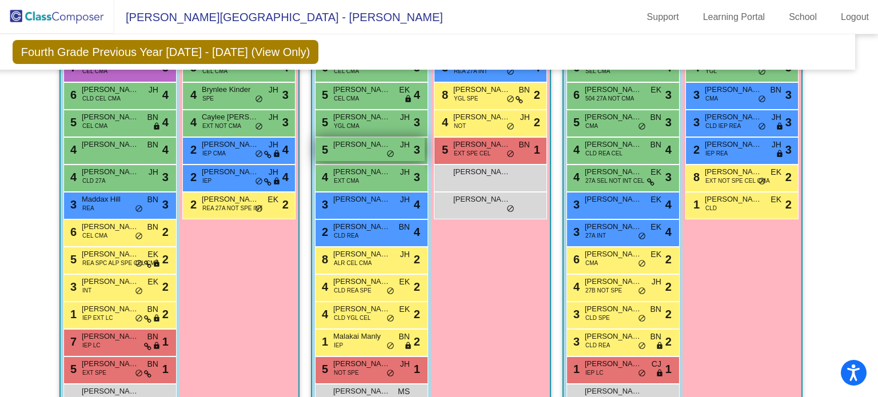
click at [368, 153] on div "5 [PERSON_NAME] lock do_not_disturb_alt 3" at bounding box center [370, 149] width 109 height 23
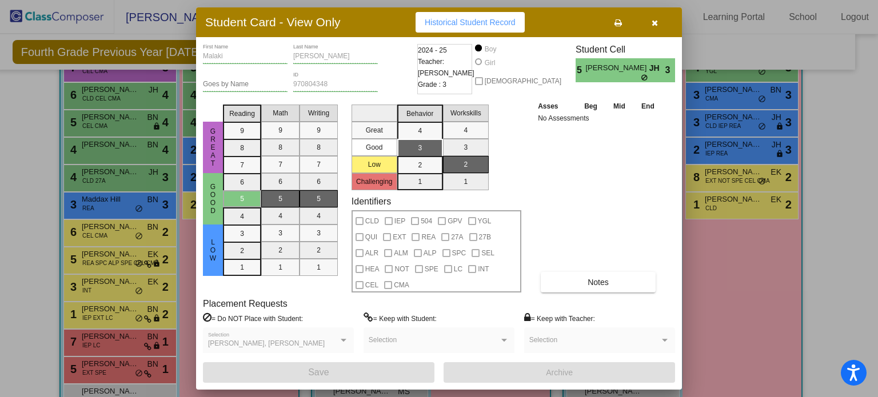
click at [656, 22] on icon "button" at bounding box center [655, 23] width 6 height 8
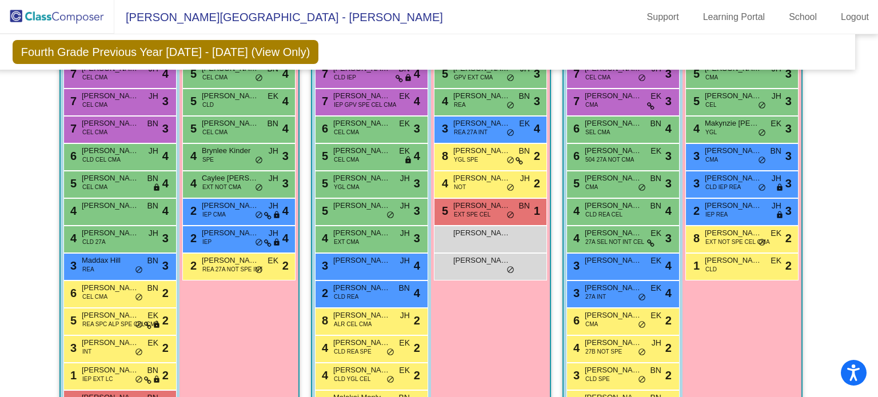
scroll to position [447, 14]
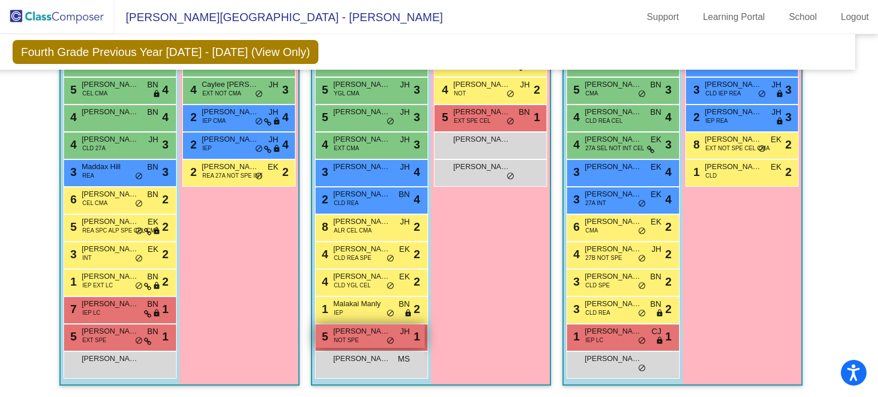
click at [373, 333] on div "5 [PERSON_NAME] NOT SPE JH lock do_not_disturb_alt 1" at bounding box center [370, 336] width 109 height 23
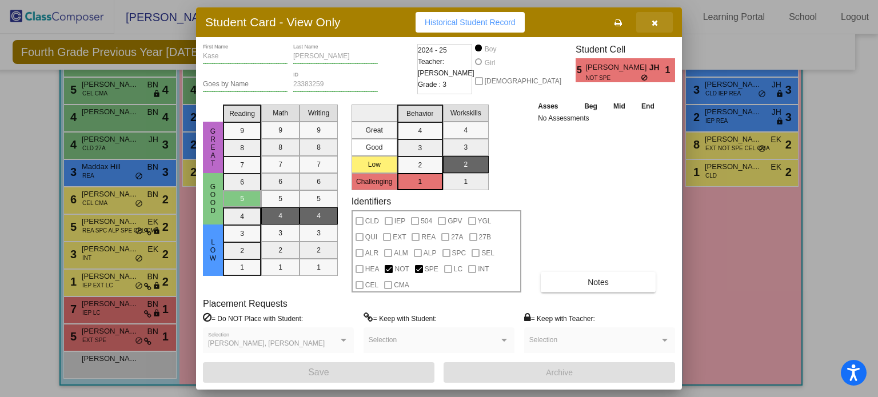
click at [657, 23] on icon "button" at bounding box center [655, 23] width 6 height 8
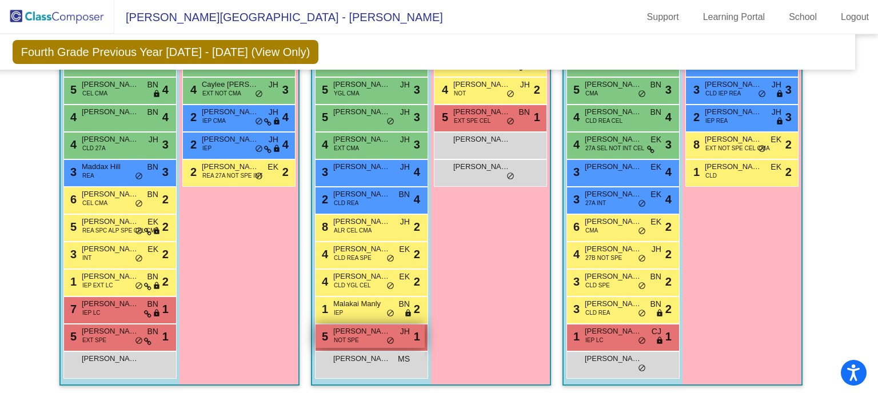
click at [366, 333] on div "5 [PERSON_NAME] NOT SPE JH lock do_not_disturb_alt 1" at bounding box center [370, 336] width 109 height 23
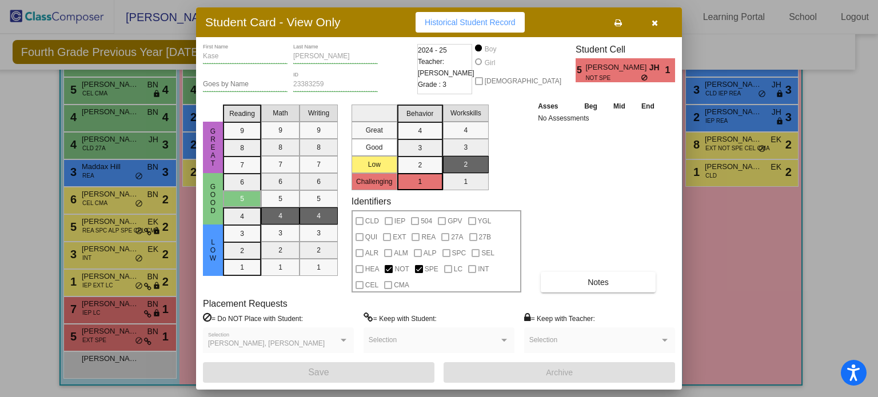
click at [655, 25] on icon "button" at bounding box center [655, 23] width 6 height 8
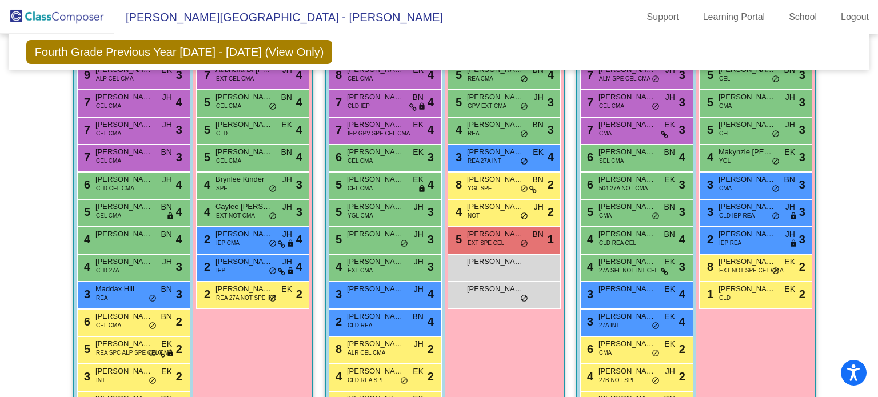
scroll to position [324, 0]
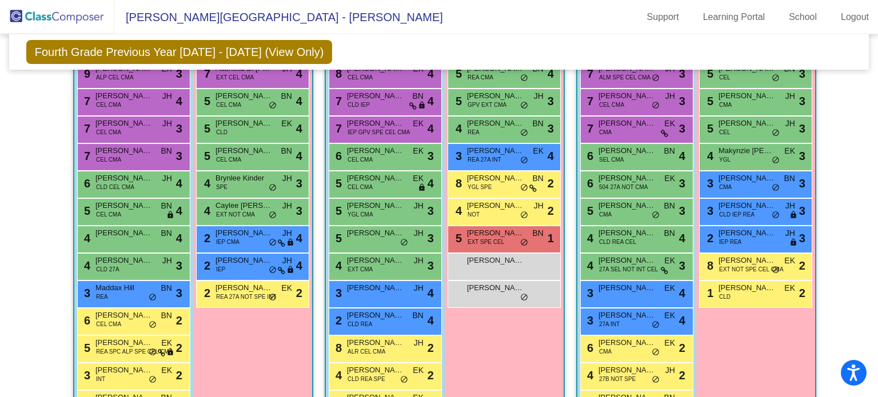
click at [440, 282] on div "9 [PERSON_NAME] EXT ALR CEL CMA EK lock do_not_disturb_alt 3 8 [PERSON_NAME] CE…" at bounding box center [385, 267] width 119 height 466
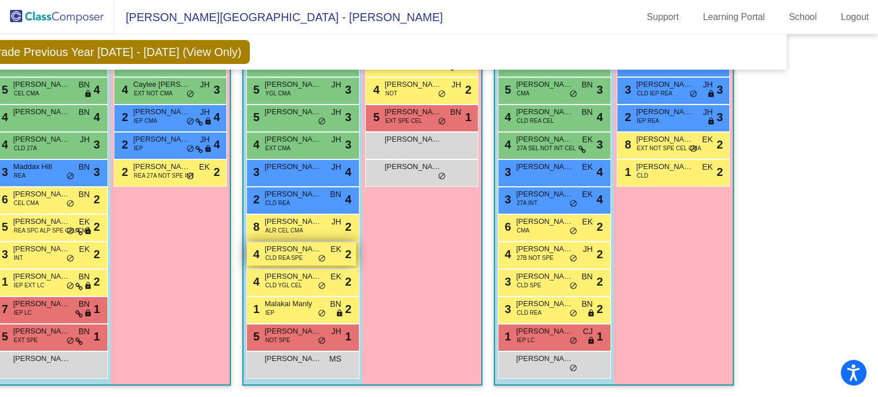
scroll to position [446, 82]
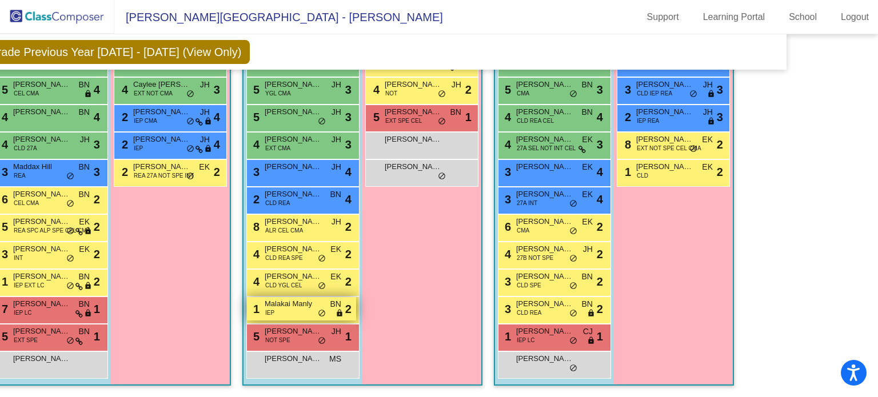
click at [305, 298] on span "Malakai Manly" at bounding box center [293, 303] width 57 height 11
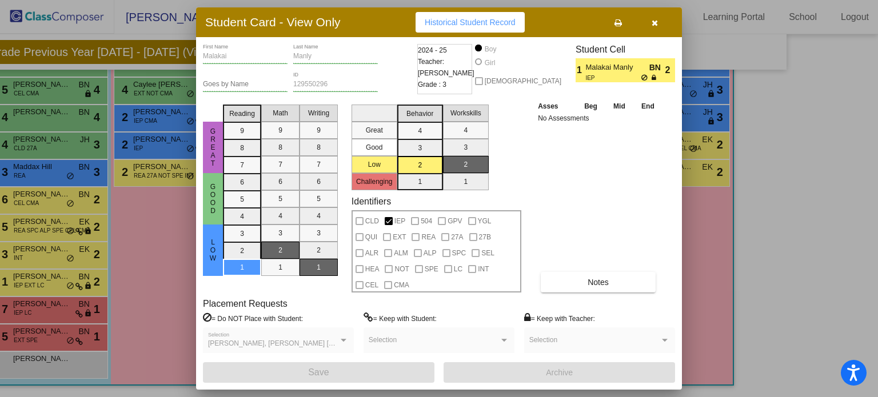
click at [657, 17] on button "button" at bounding box center [654, 22] width 37 height 21
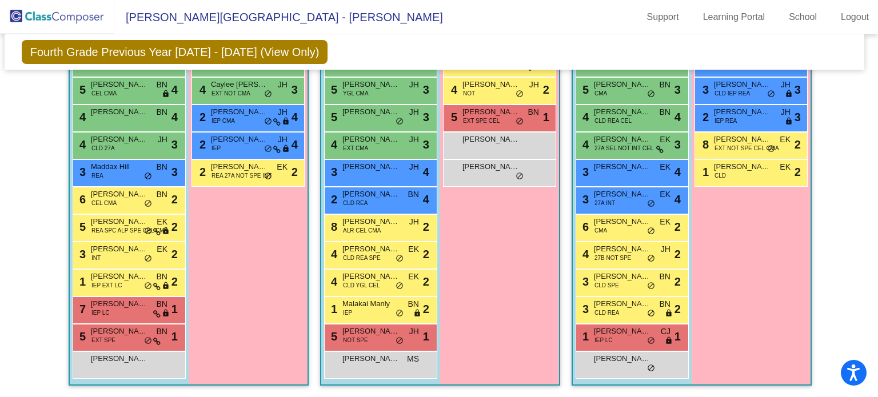
scroll to position [446, 5]
drag, startPoint x: 876, startPoint y: 232, endPoint x: 11, endPoint y: 251, distance: 865.2
click at [11, 251] on mat-sidenav-content "Fourth Grade Previous Year [DATE] - [DATE] (View Only) Add, Move, or Retain Stu…" at bounding box center [439, 215] width 878 height 363
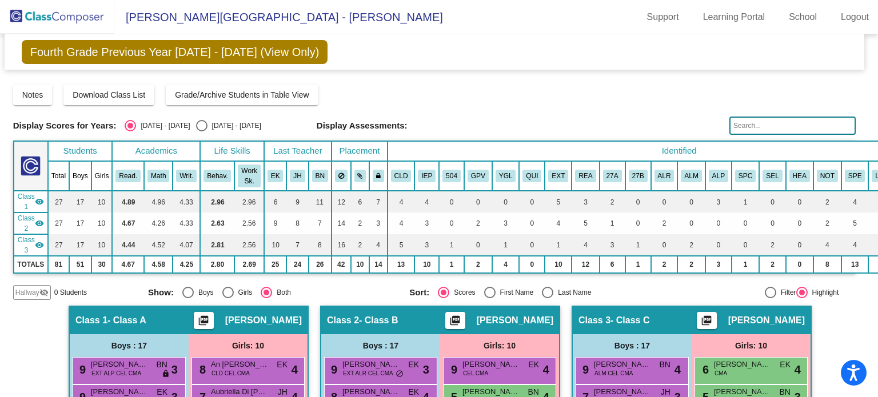
scroll to position [0, 87]
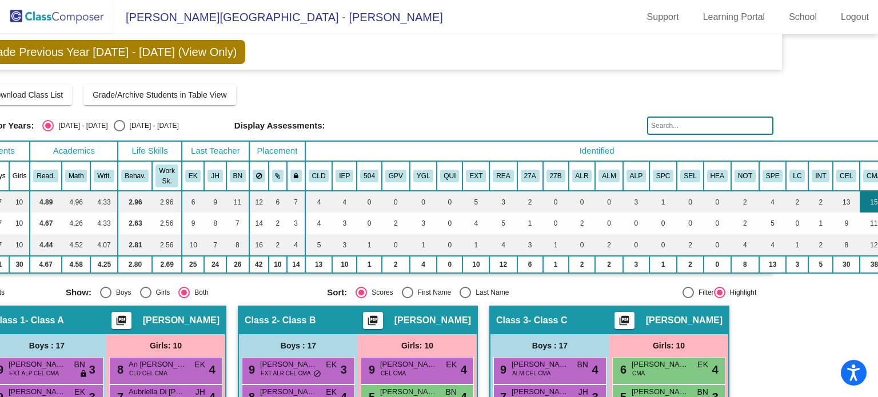
click at [860, 198] on td "15" at bounding box center [874, 202] width 29 height 22
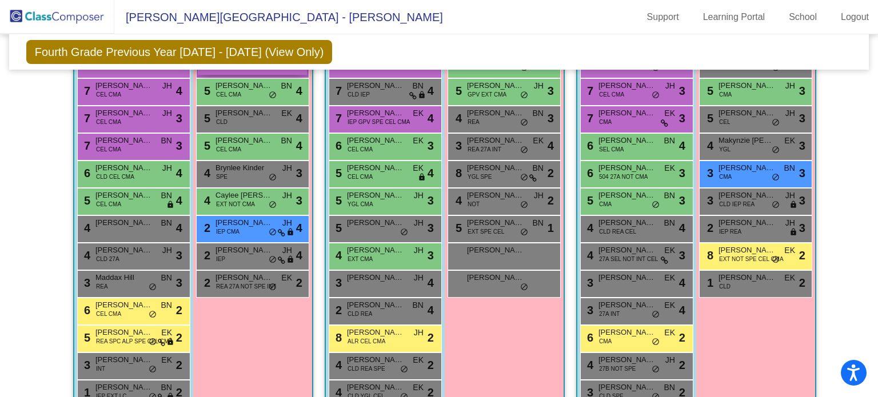
scroll to position [333, 0]
click at [0, 0] on div "Girls: 10 8 An [PERSON_NAME] CLD CEL CMA EK lock do_not_disturb_alt 4 7 Aubriel…" at bounding box center [0, 0] width 0 height 0
click at [417, 49] on div "Fourth Grade Previous Year [DATE] - [DATE] (View Only) Add, Move, or Retain Stu…" at bounding box center [439, 51] width 860 height 35
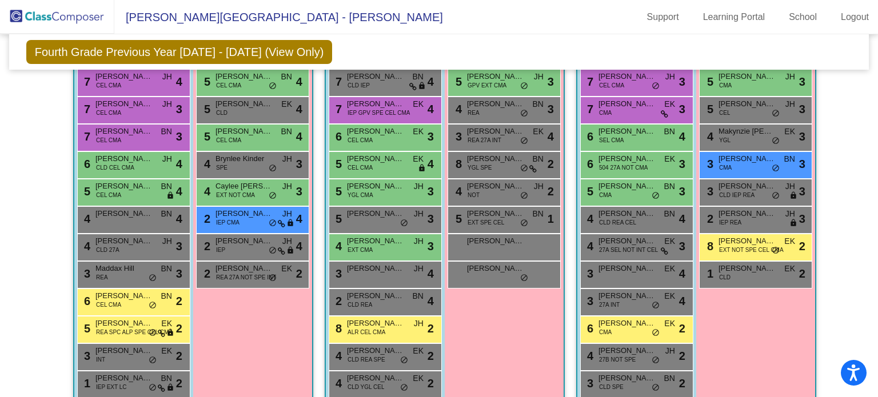
scroll to position [350, 0]
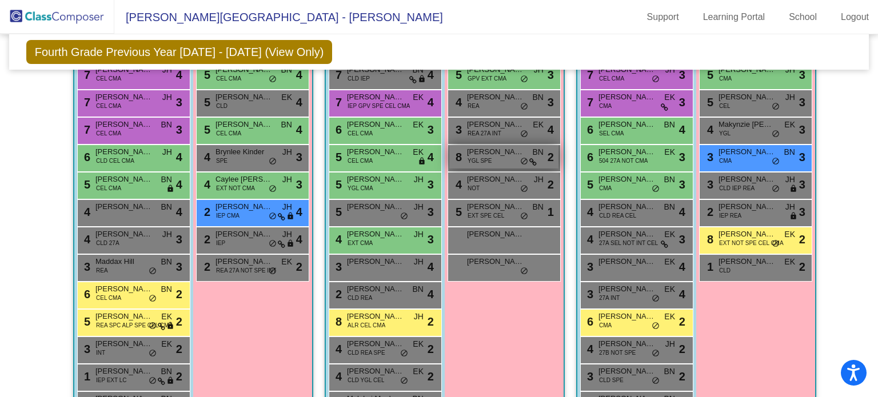
click at [490, 151] on span "[PERSON_NAME]" at bounding box center [495, 151] width 57 height 11
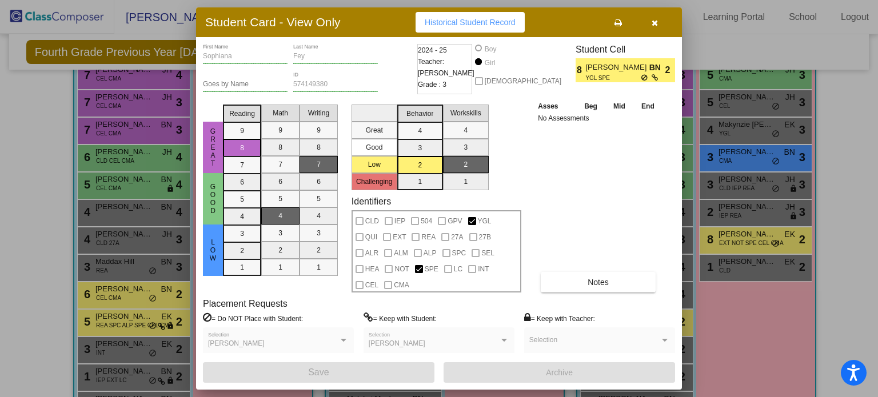
click at [654, 23] on icon "button" at bounding box center [655, 23] width 6 height 8
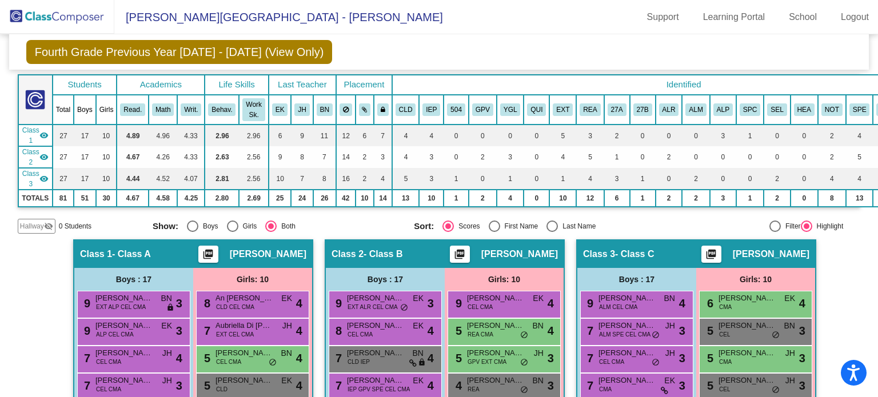
scroll to position [0, 0]
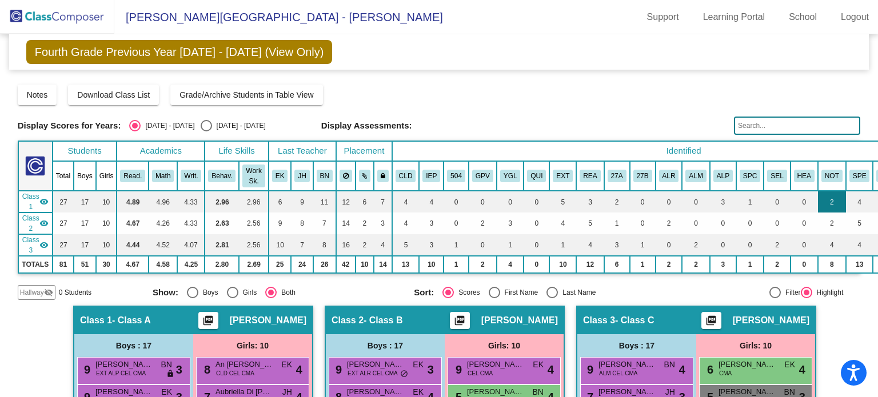
click at [818, 210] on td "2" at bounding box center [832, 202] width 28 height 22
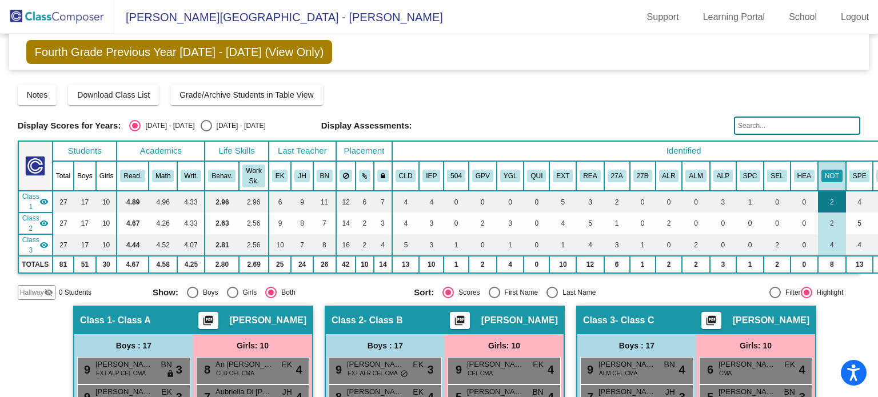
scroll to position [0, 87]
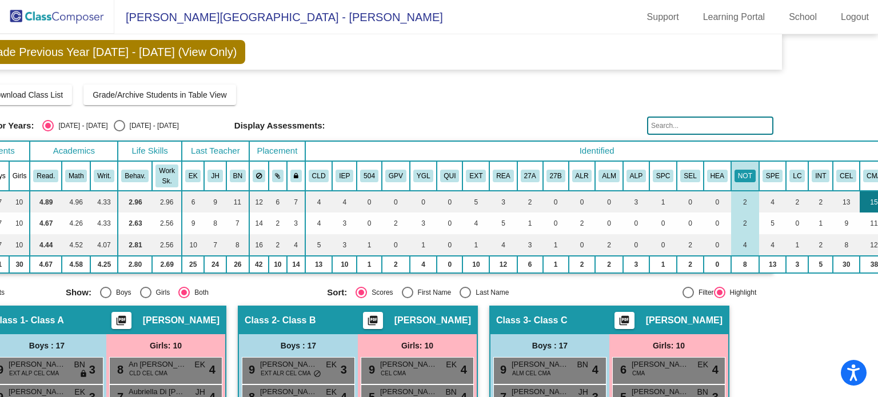
click at [860, 199] on td "15" at bounding box center [874, 202] width 29 height 22
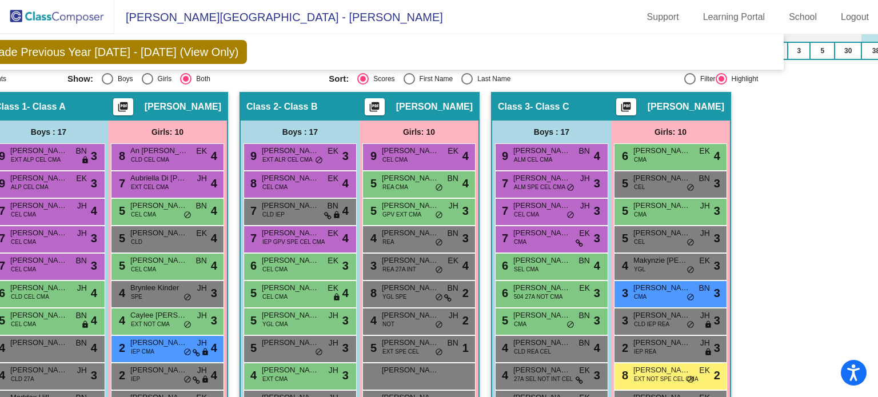
scroll to position [107, 85]
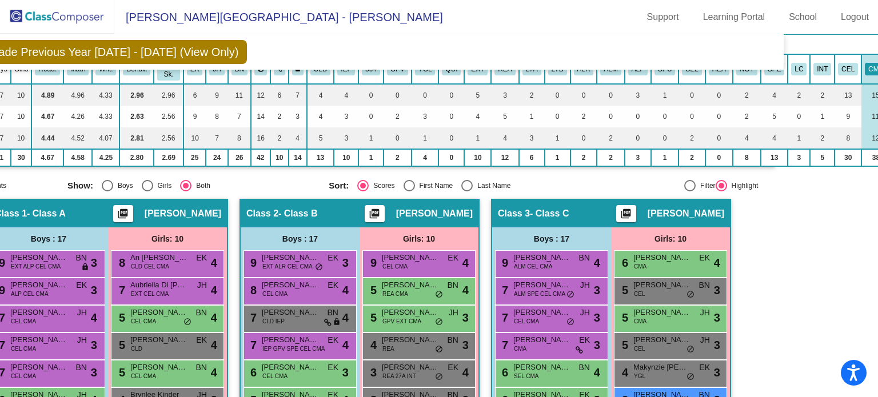
click at [787, 196] on mat-sidenav-content "Fourth Grade Previous Year [DATE] - [DATE] (View Only) Add, Move, or Retain Stu…" at bounding box center [439, 215] width 878 height 363
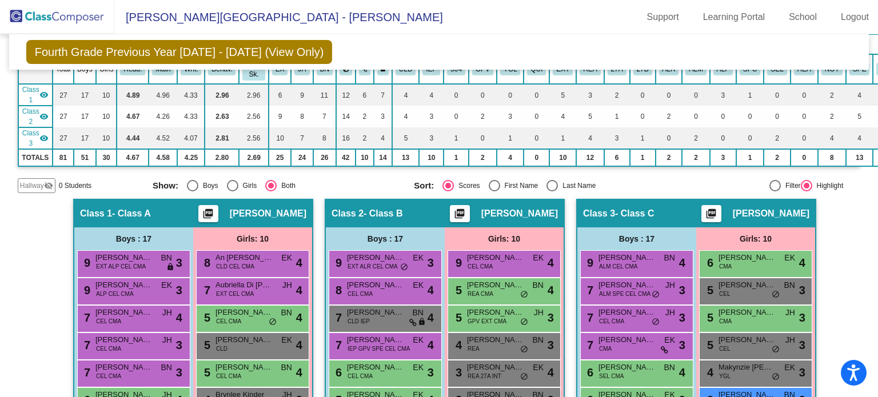
scroll to position [64, 87]
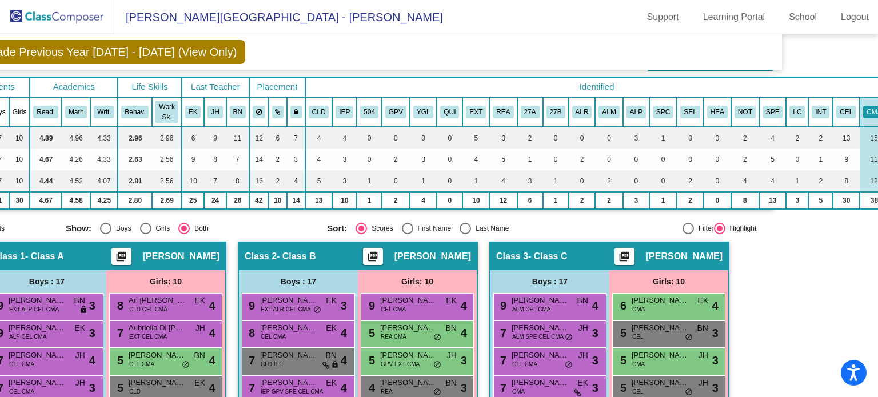
click at [183, 47] on span "Fourth Grade Previous Year [DATE] - [DATE] (View Only)" at bounding box center [92, 52] width 306 height 24
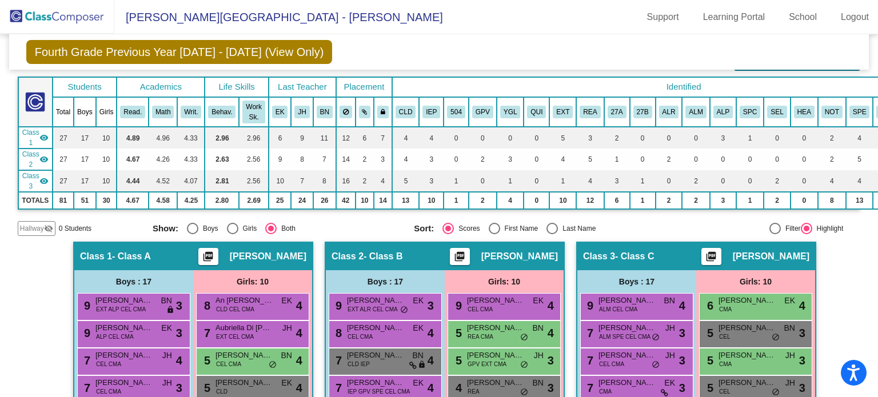
click at [32, 100] on img at bounding box center [35, 102] width 20 height 20
click at [32, 130] on span "Class 1" at bounding box center [30, 137] width 17 height 21
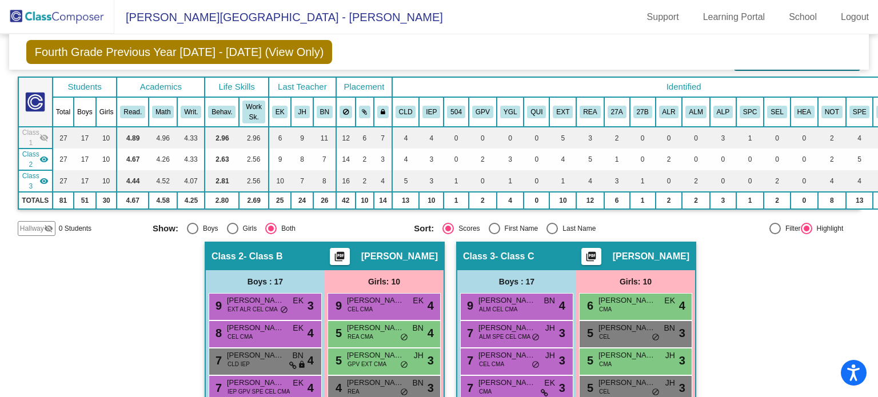
click at [32, 130] on span "Class 1" at bounding box center [30, 137] width 17 height 21
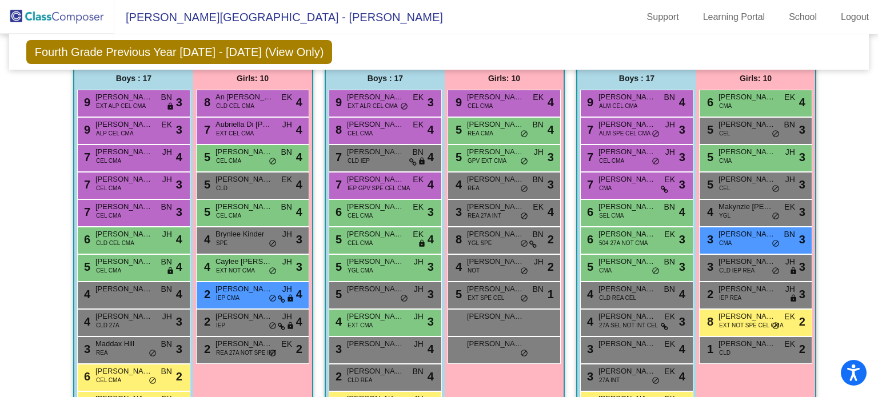
scroll to position [0, 0]
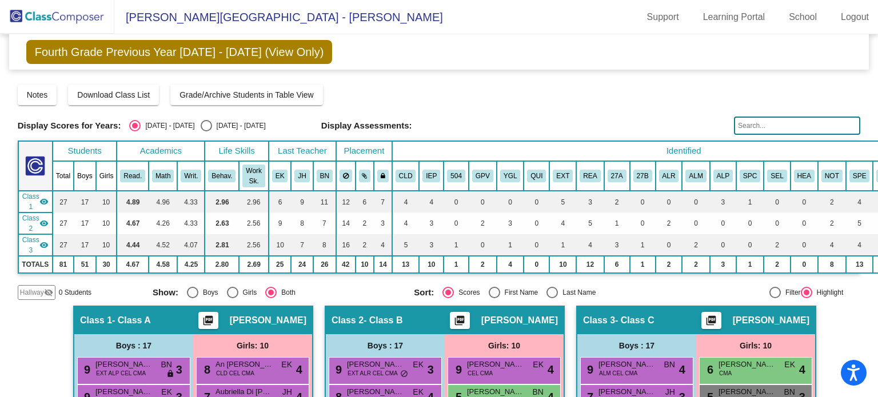
drag, startPoint x: 498, startPoint y: 151, endPoint x: 465, endPoint y: 143, distance: 33.6
click at [481, 108] on div "Display Scores for Years: [DATE] - [DATE] [DATE] - [DATE] Grade/Archive Student…" at bounding box center [439, 189] width 843 height 224
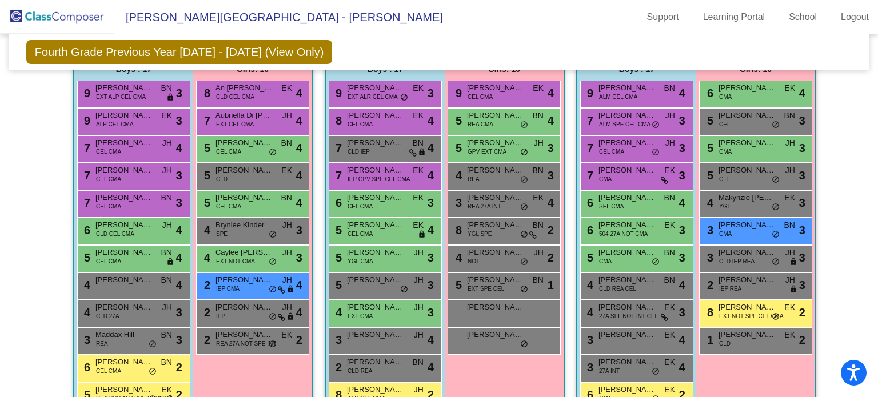
scroll to position [275, 0]
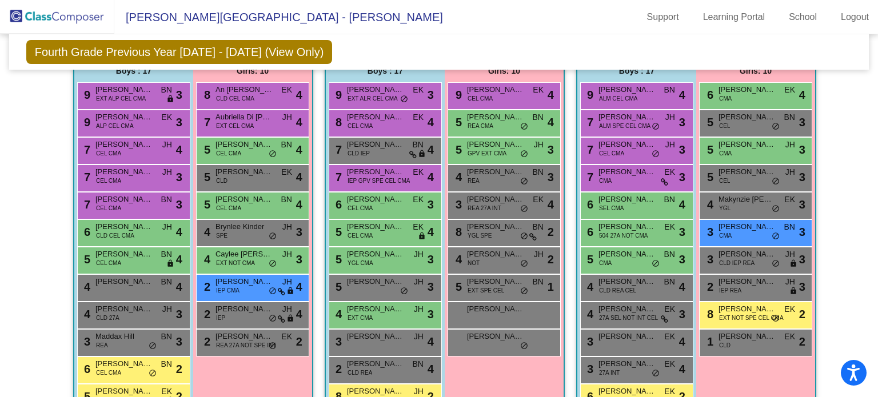
drag, startPoint x: 480, startPoint y: 17, endPoint x: 389, endPoint y: 47, distance: 96.0
click at [389, 47] on div "Fourth Grade Previous Year [DATE] - [DATE] (View Only) Add, Move, or Retain Stu…" at bounding box center [439, 51] width 860 height 35
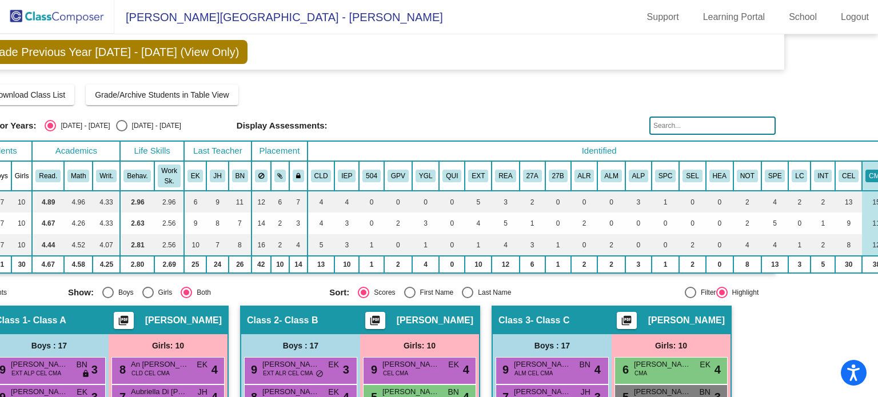
scroll to position [0, 85]
click at [866, 174] on button "CMA" at bounding box center [877, 176] width 22 height 13
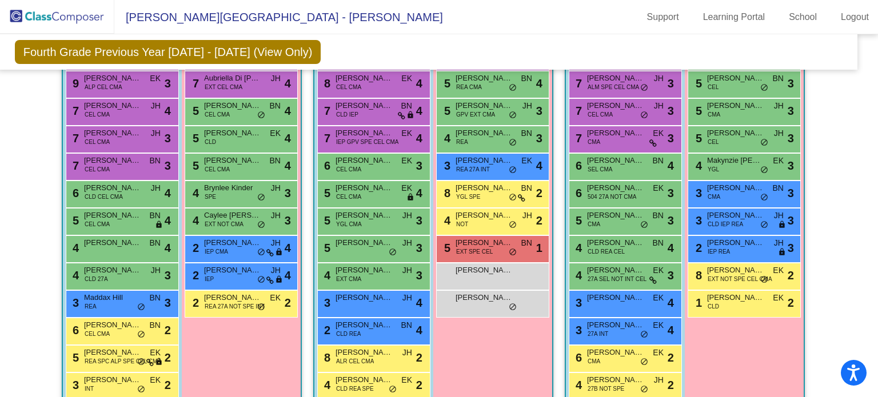
scroll to position [313, 11]
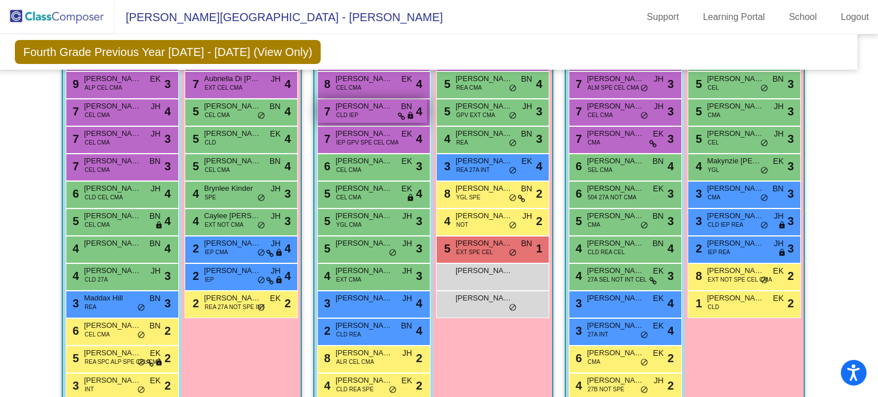
click at [365, 114] on div "7 [PERSON_NAME] Do CLD IEP BN lock do_not_disturb_alt 4" at bounding box center [372, 110] width 109 height 23
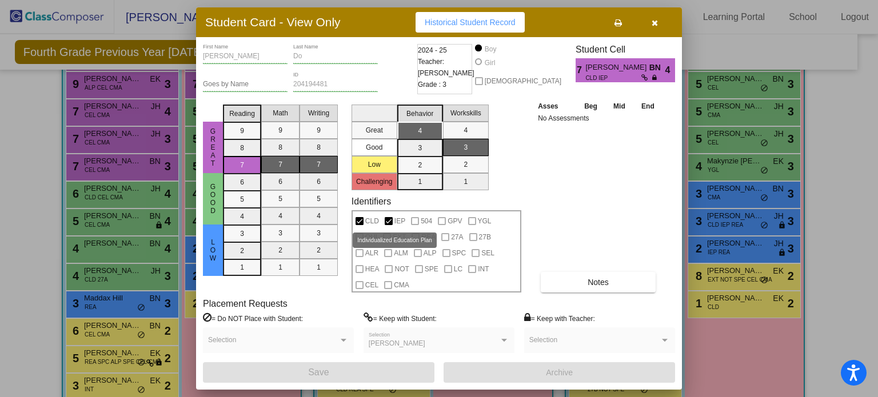
click at [402, 223] on span "IEP" at bounding box center [399, 221] width 11 height 14
click at [654, 24] on icon "button" at bounding box center [655, 23] width 6 height 8
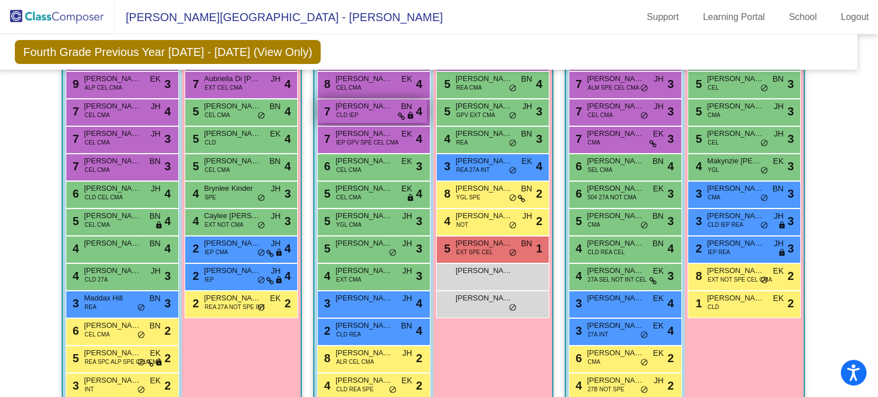
click at [357, 111] on div "7 [PERSON_NAME] Do CLD IEP BN lock do_not_disturb_alt 4" at bounding box center [372, 110] width 109 height 23
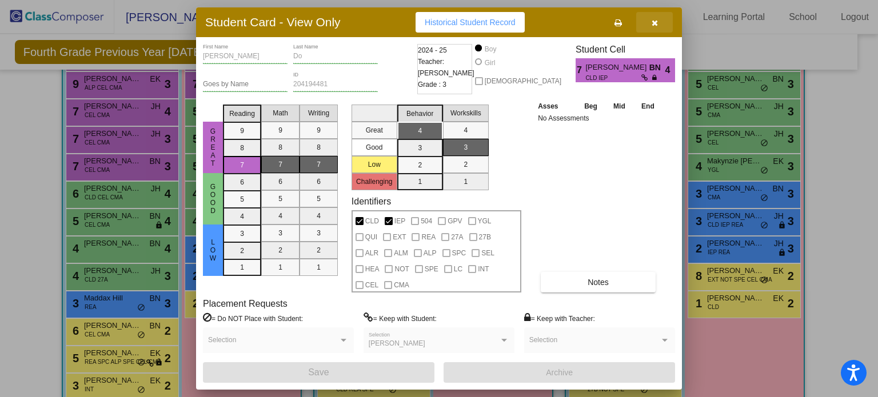
click at [654, 21] on icon "button" at bounding box center [655, 23] width 6 height 8
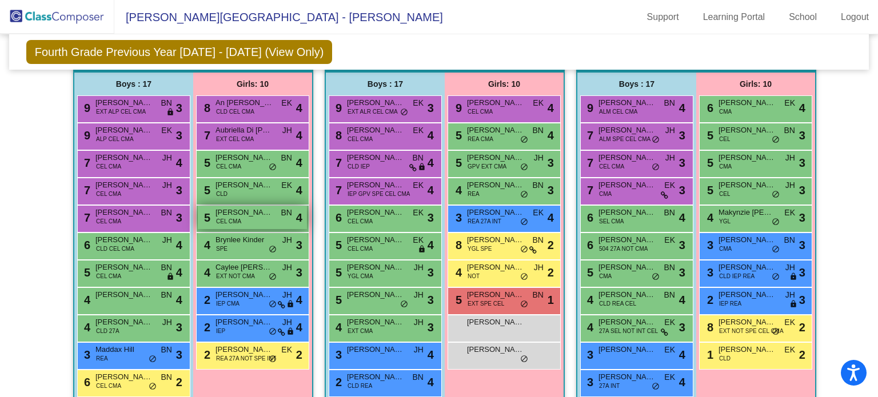
scroll to position [263, 0]
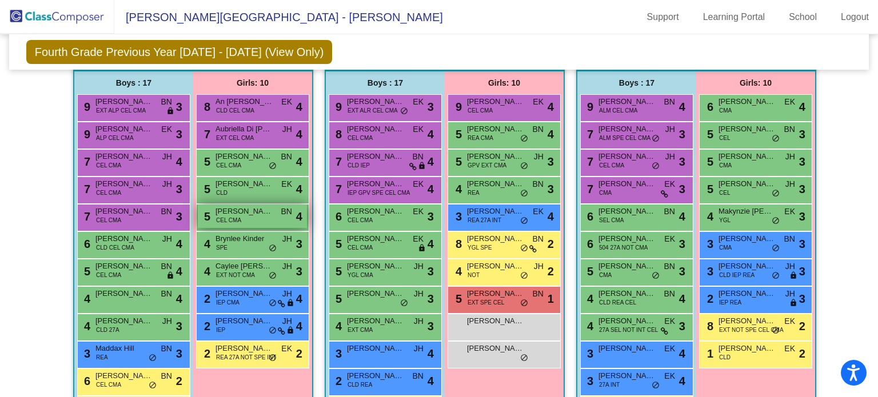
click at [240, 209] on span "[PERSON_NAME]" at bounding box center [244, 211] width 57 height 11
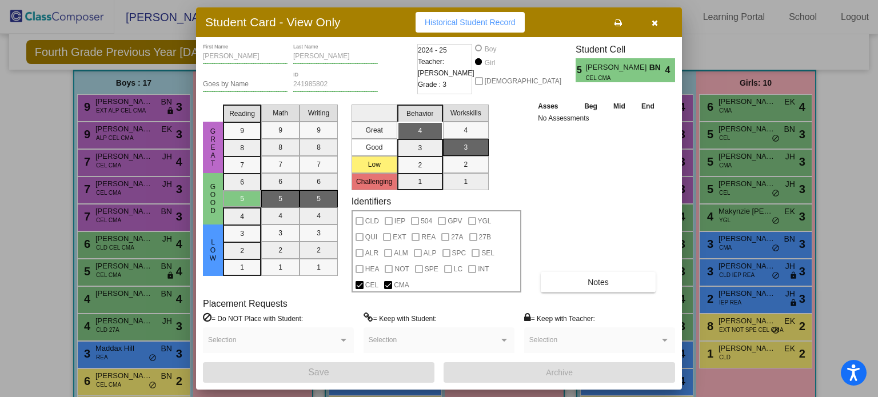
click at [652, 22] on icon "button" at bounding box center [655, 23] width 6 height 8
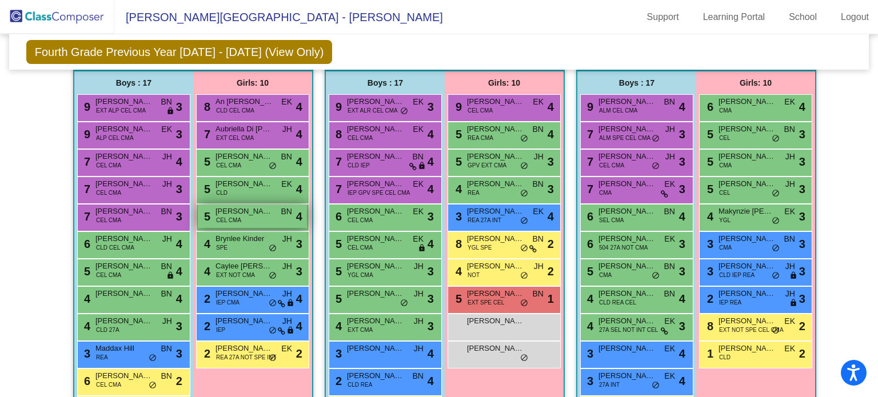
click at [248, 210] on span "[PERSON_NAME]" at bounding box center [244, 211] width 57 height 11
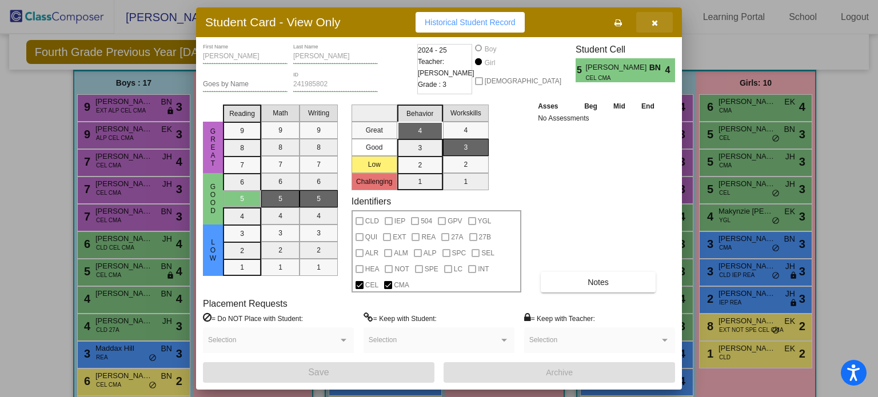
click at [656, 18] on span "button" at bounding box center [655, 22] width 6 height 9
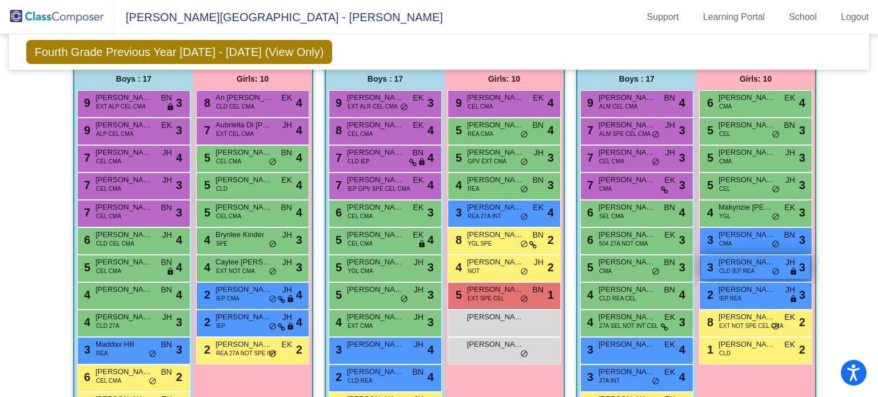
scroll to position [268, 0]
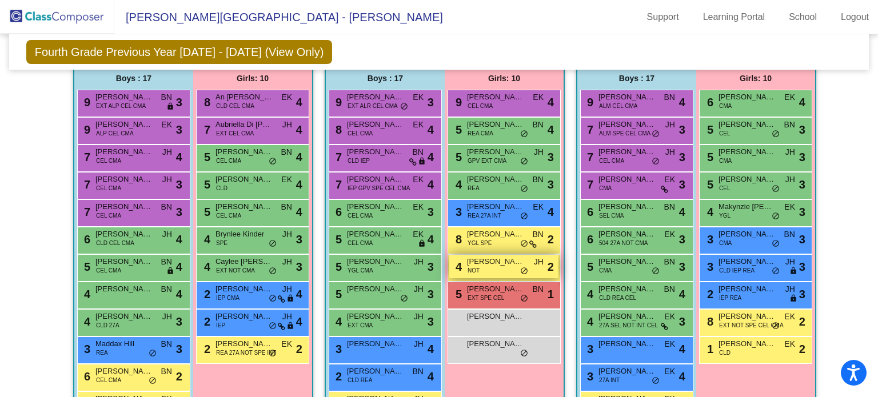
click at [484, 267] on div "4 [PERSON_NAME] NOT JH lock do_not_disturb_alt 2" at bounding box center [503, 266] width 109 height 23
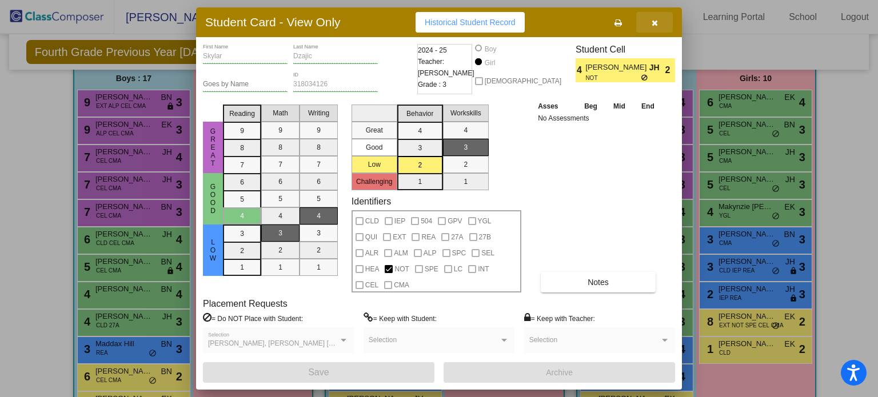
click at [657, 22] on icon "button" at bounding box center [655, 23] width 6 height 8
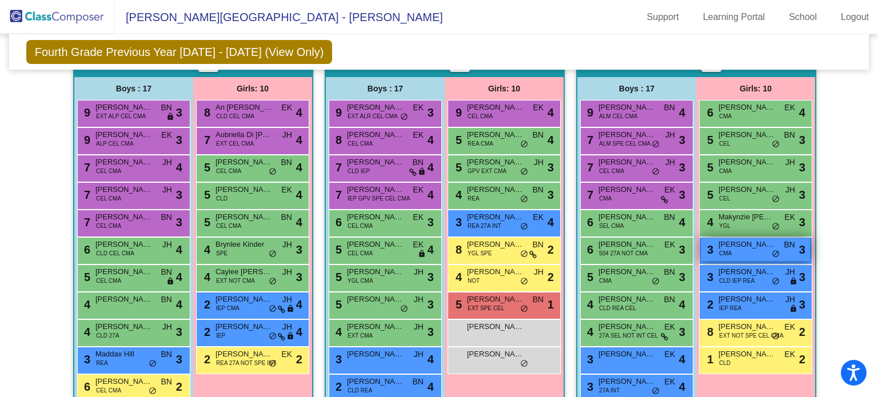
scroll to position [257, 0]
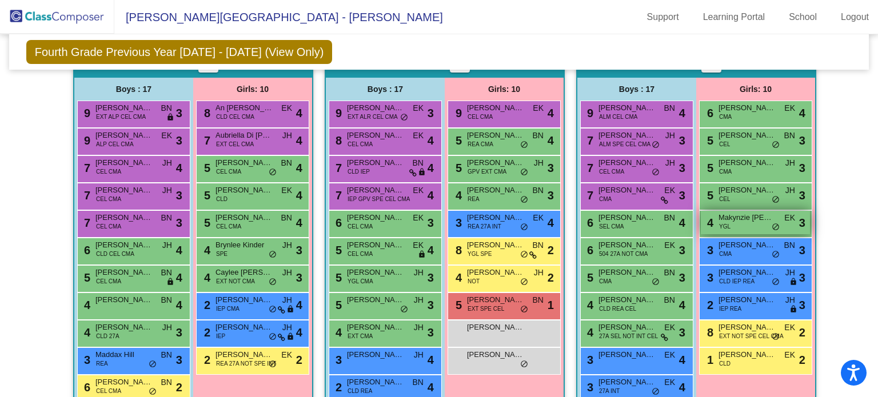
click at [724, 222] on span "YGL" at bounding box center [724, 226] width 11 height 9
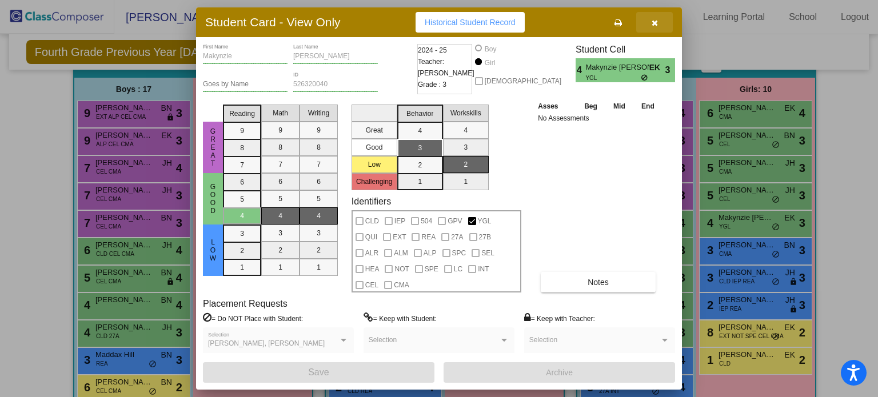
click at [652, 23] on icon "button" at bounding box center [655, 23] width 6 height 8
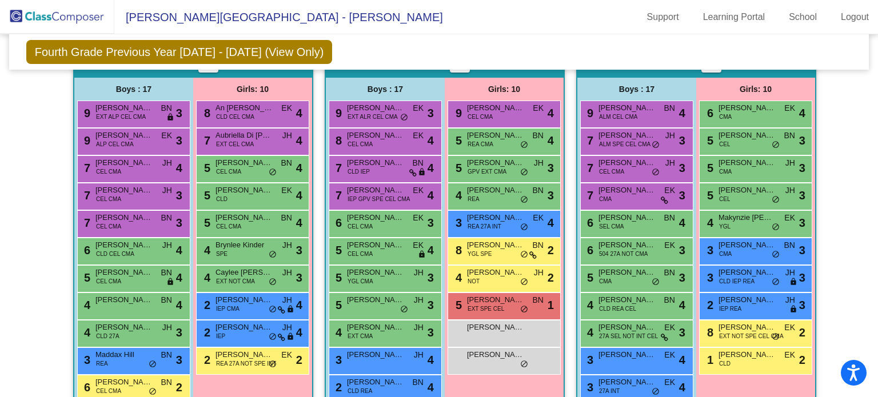
click at [848, 147] on div "Hallway - Hallway Class picture_as_pdf Add Student First Name Last Name Student…" at bounding box center [439, 317] width 843 height 536
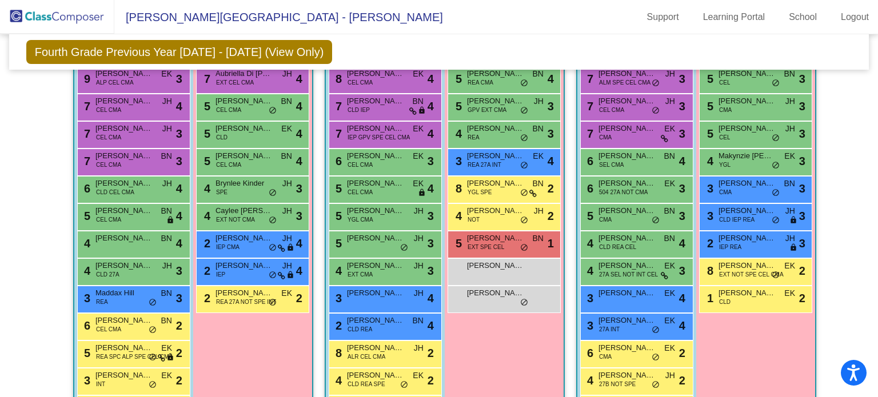
scroll to position [317, 0]
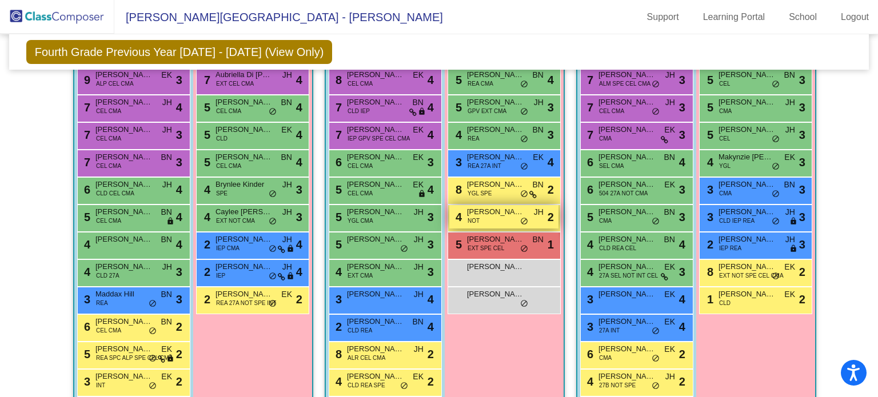
click at [493, 208] on span "[PERSON_NAME]" at bounding box center [495, 211] width 57 height 11
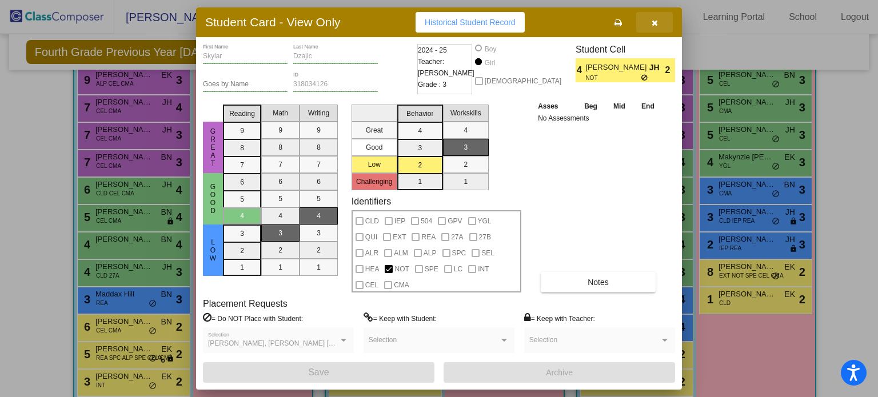
click at [651, 23] on button "button" at bounding box center [654, 22] width 37 height 21
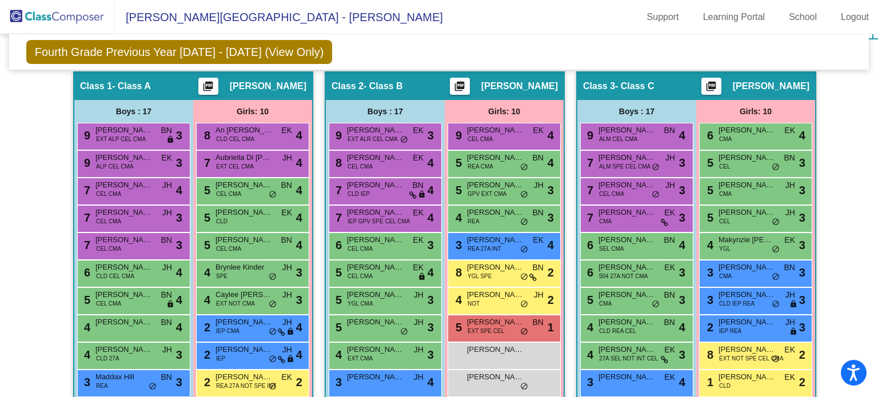
scroll to position [235, 0]
